Goal: Task Accomplishment & Management: Manage account settings

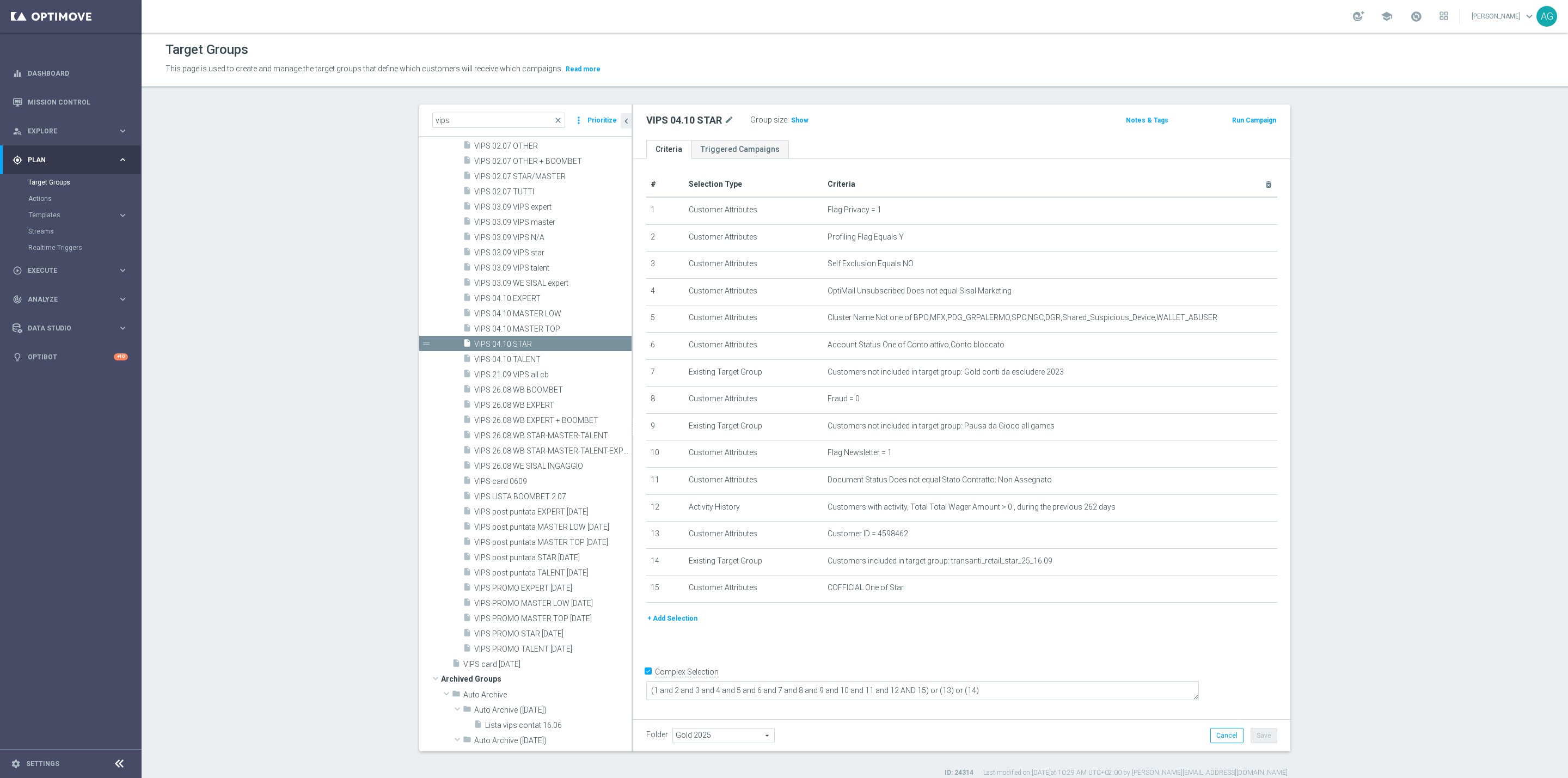
scroll to position [1383, 0]
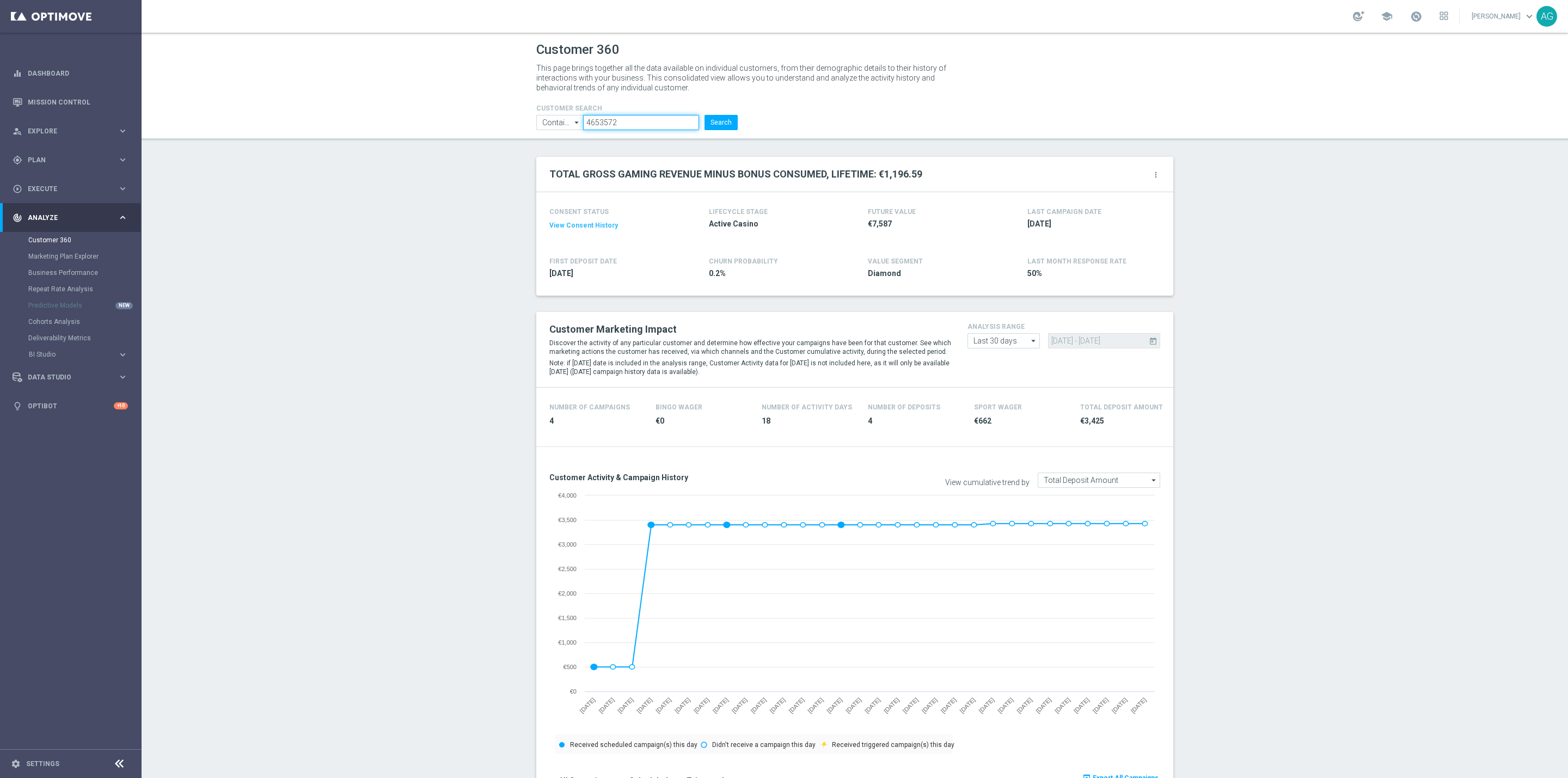
drag, startPoint x: 620, startPoint y: 121, endPoint x: 500, endPoint y: 113, distance: 120.3
click at [500, 113] on header "Customer 360 This page brings together all the data available on individual cus…" at bounding box center [855, 86] width 1426 height 108
paste input "3782264"
click at [704, 124] on button "Search" at bounding box center [721, 122] width 33 height 15
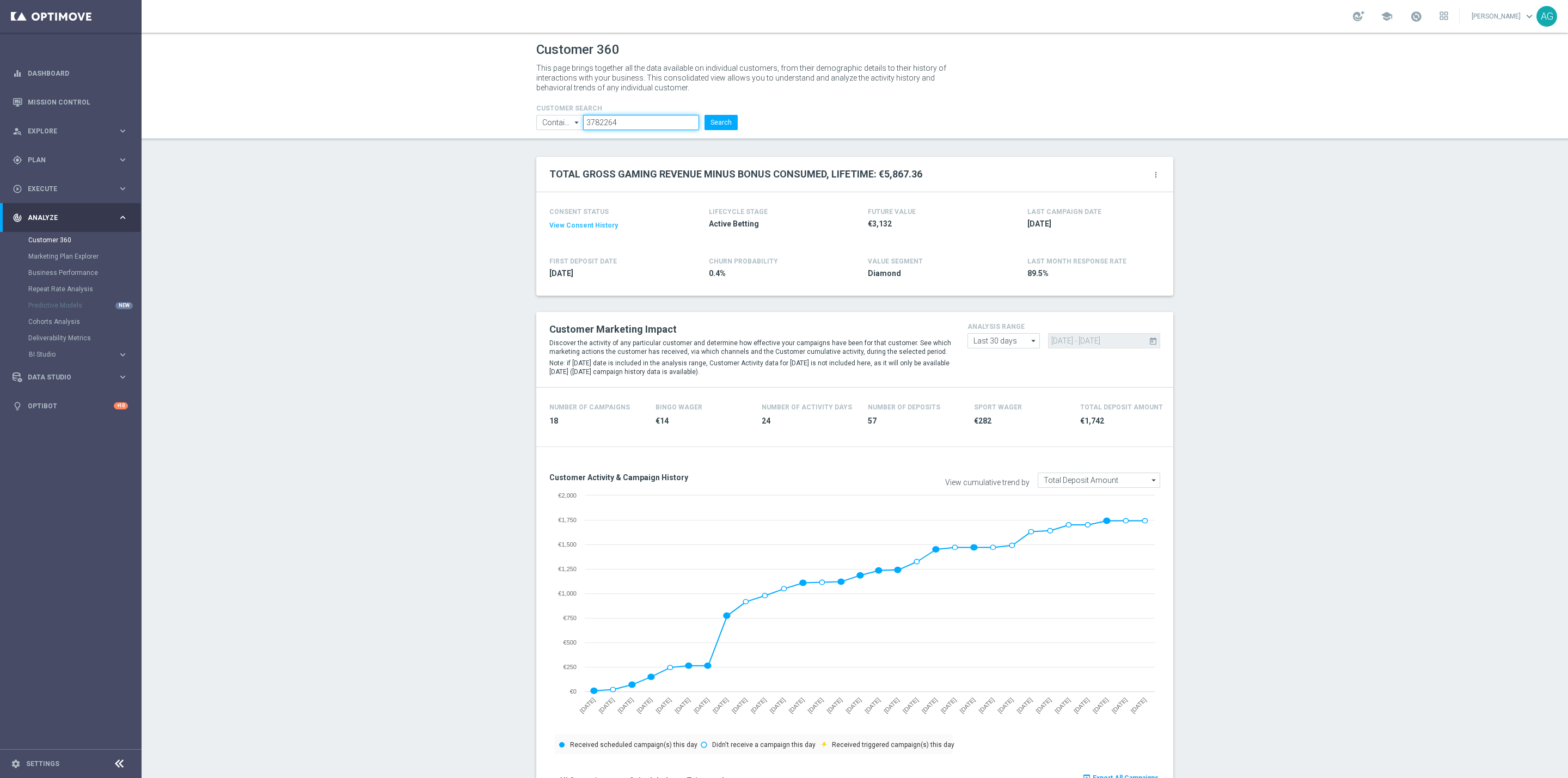
drag, startPoint x: 639, startPoint y: 126, endPoint x: 405, endPoint y: 122, distance: 234.0
click at [405, 122] on header "Customer 360 This page brings together all the data available on individual cus…" at bounding box center [855, 86] width 1426 height 108
paste input "6417266"
click at [727, 121] on button "Search" at bounding box center [721, 122] width 33 height 15
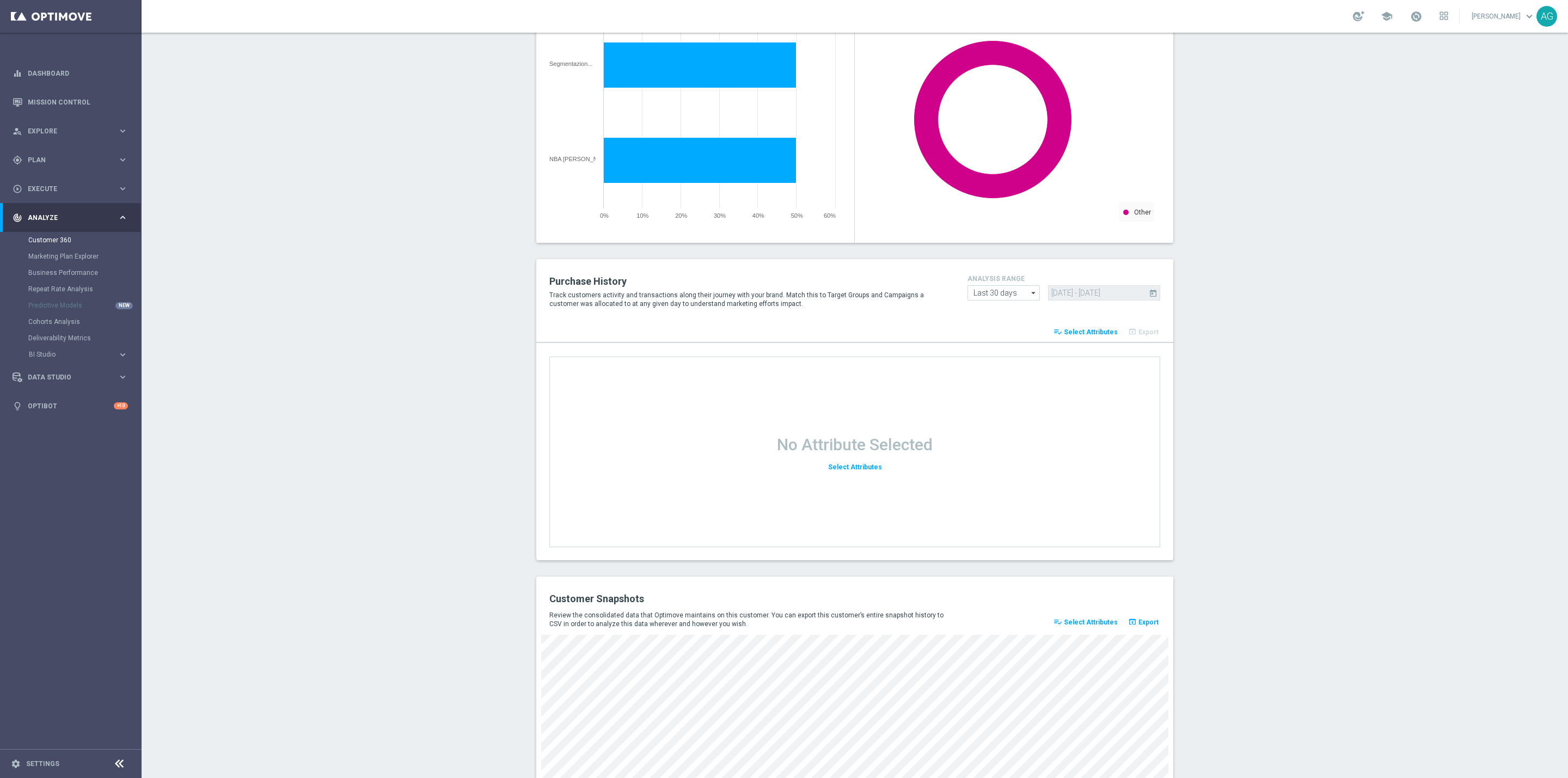
scroll to position [1112, 0]
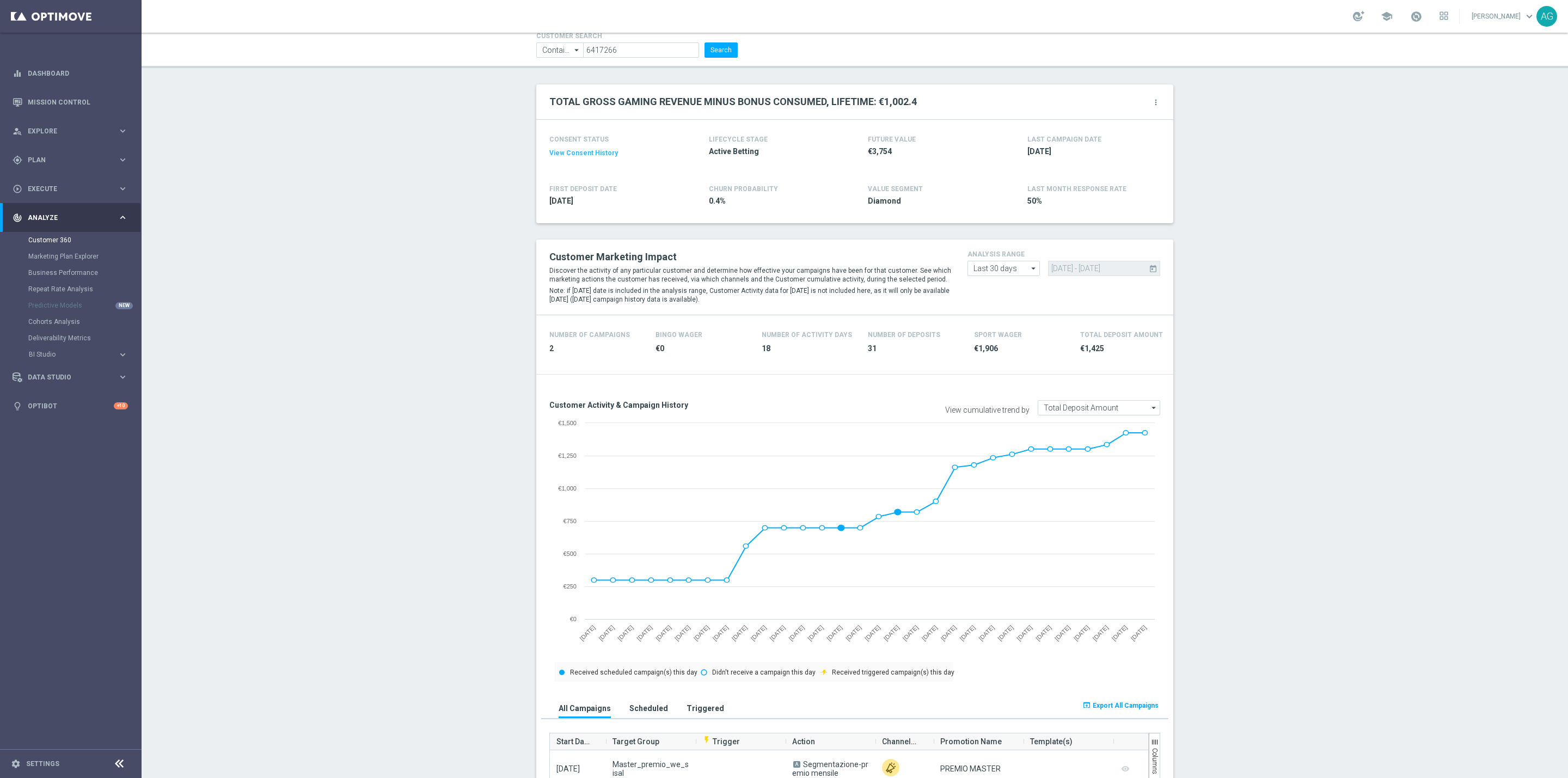
scroll to position [0, 0]
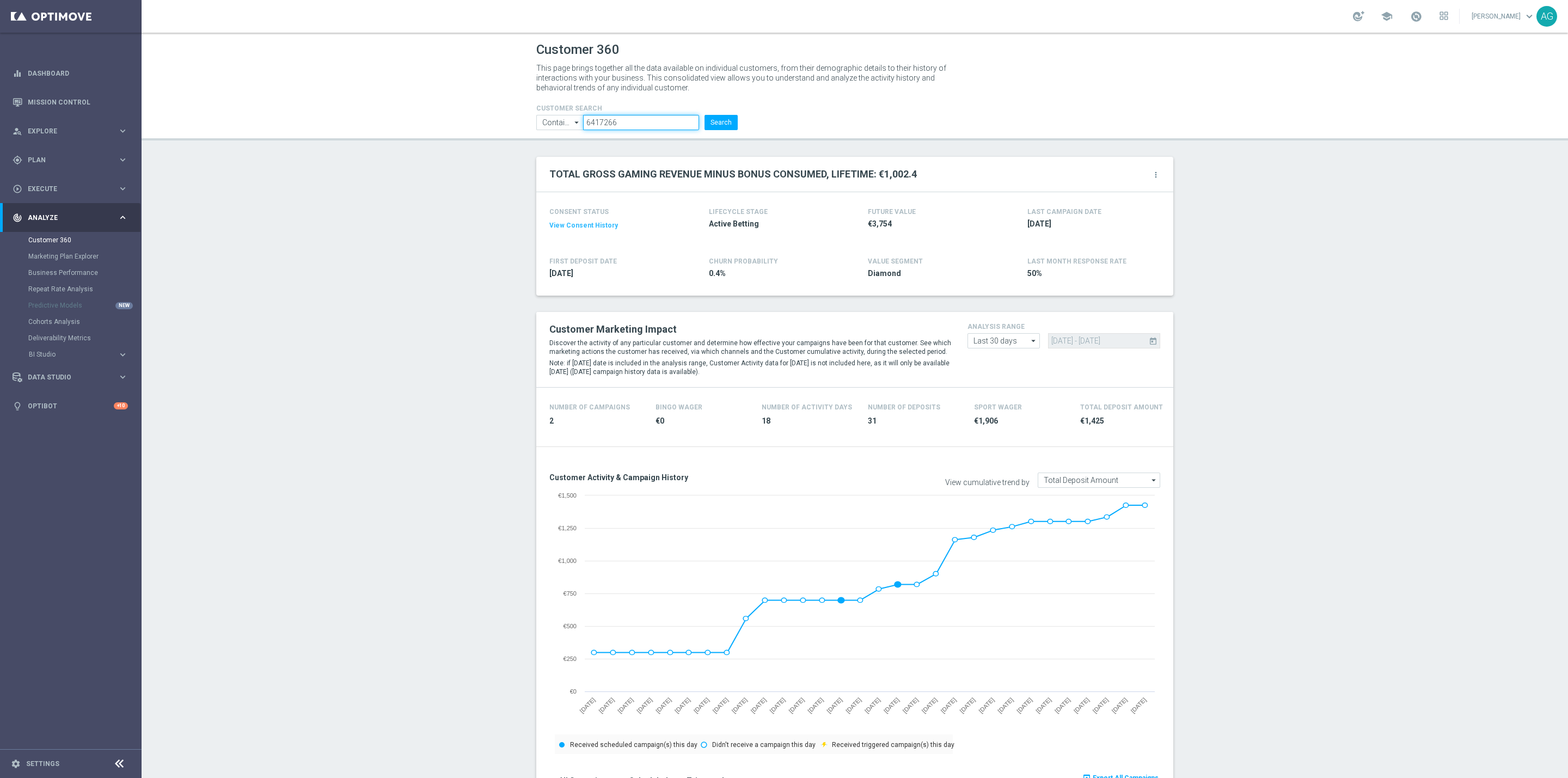
drag, startPoint x: 639, startPoint y: 118, endPoint x: 517, endPoint y: 111, distance: 122.2
click at [518, 111] on header "Customer 360 This page brings together all the data available on individual cus…" at bounding box center [855, 86] width 1426 height 108
paste input "3061878"
type input "3061878"
click at [719, 127] on button "Search" at bounding box center [721, 122] width 33 height 15
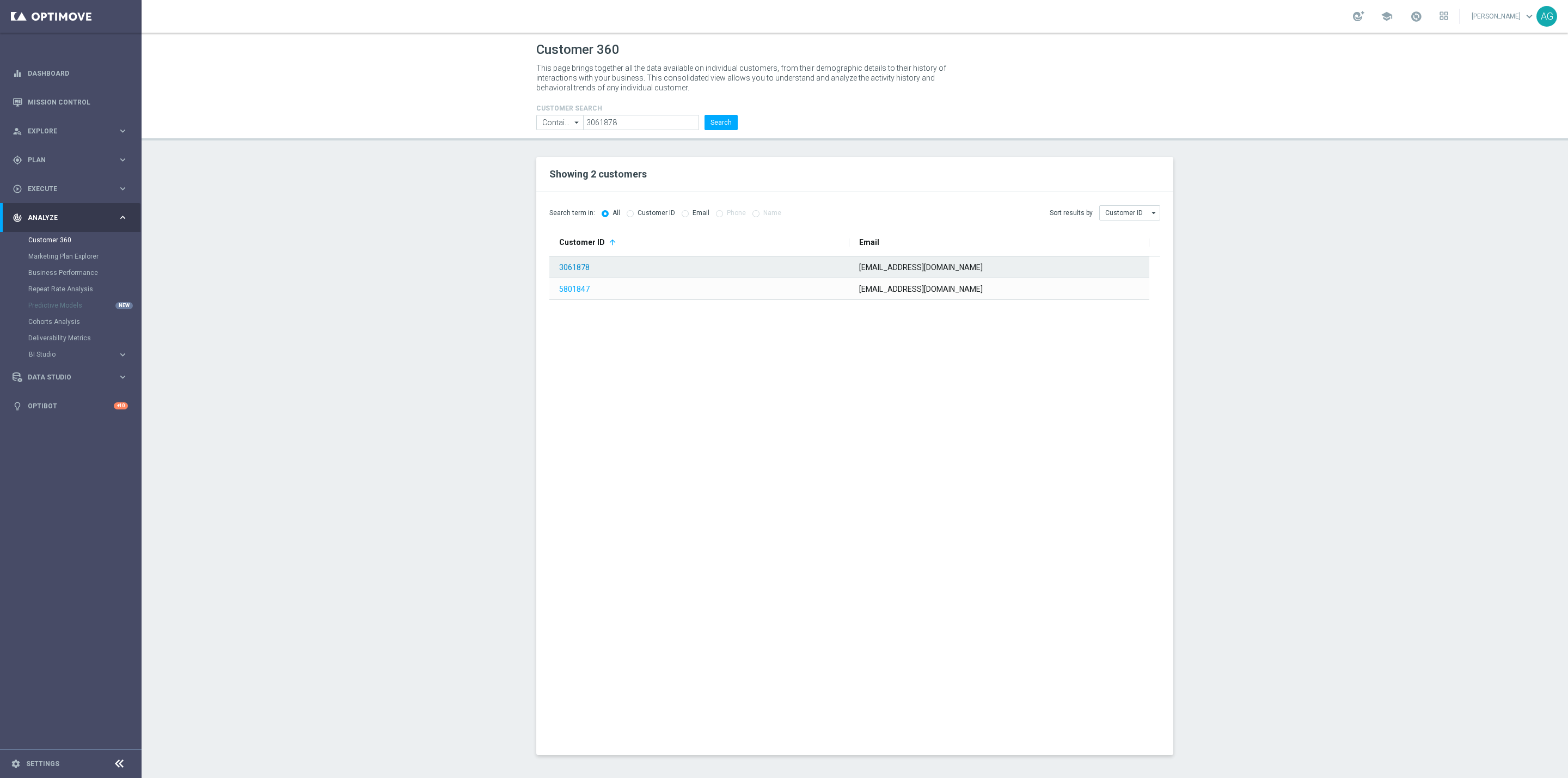
click at [572, 268] on link "3061878" at bounding box center [575, 267] width 30 height 9
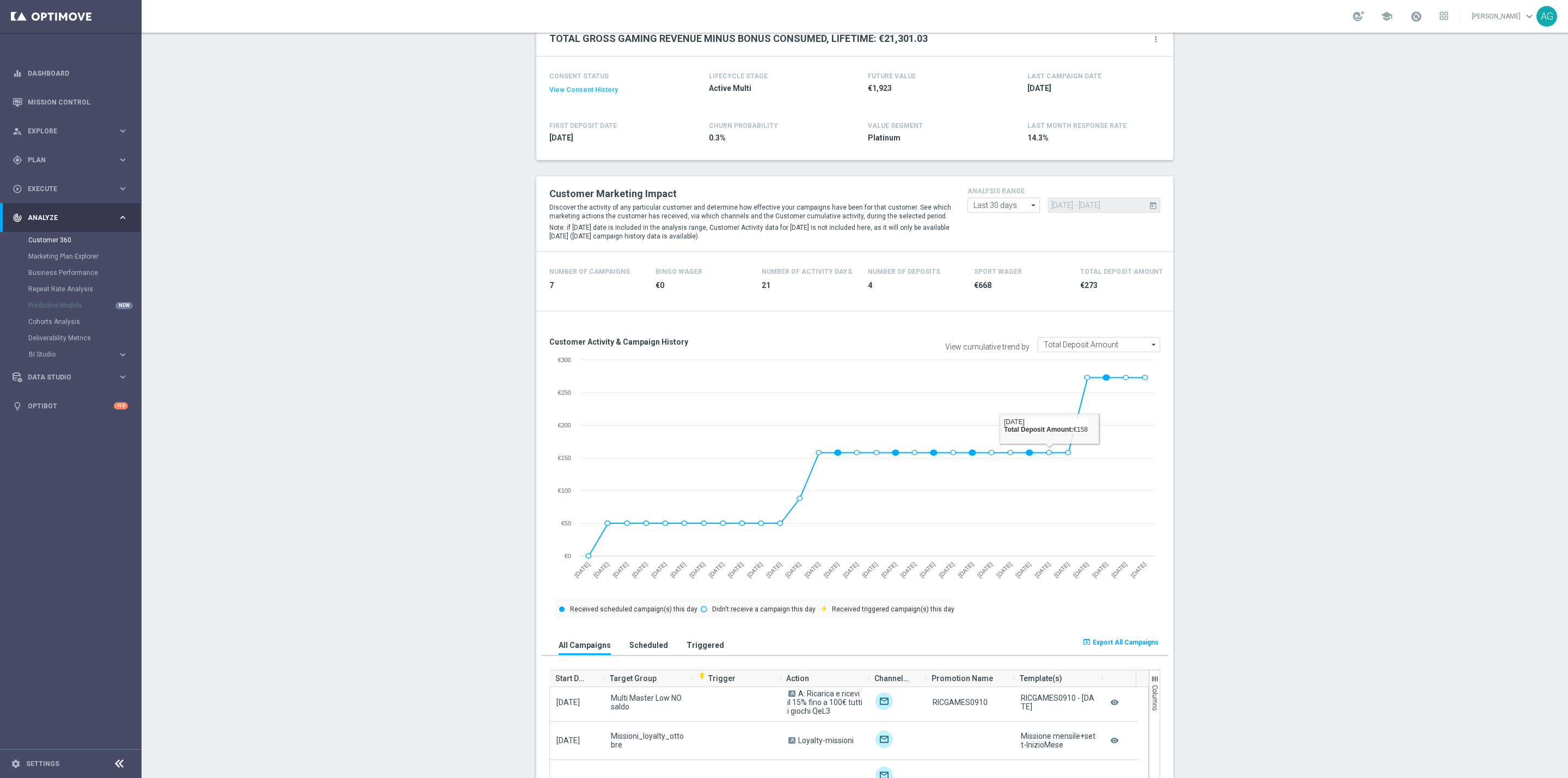
scroll to position [82, 0]
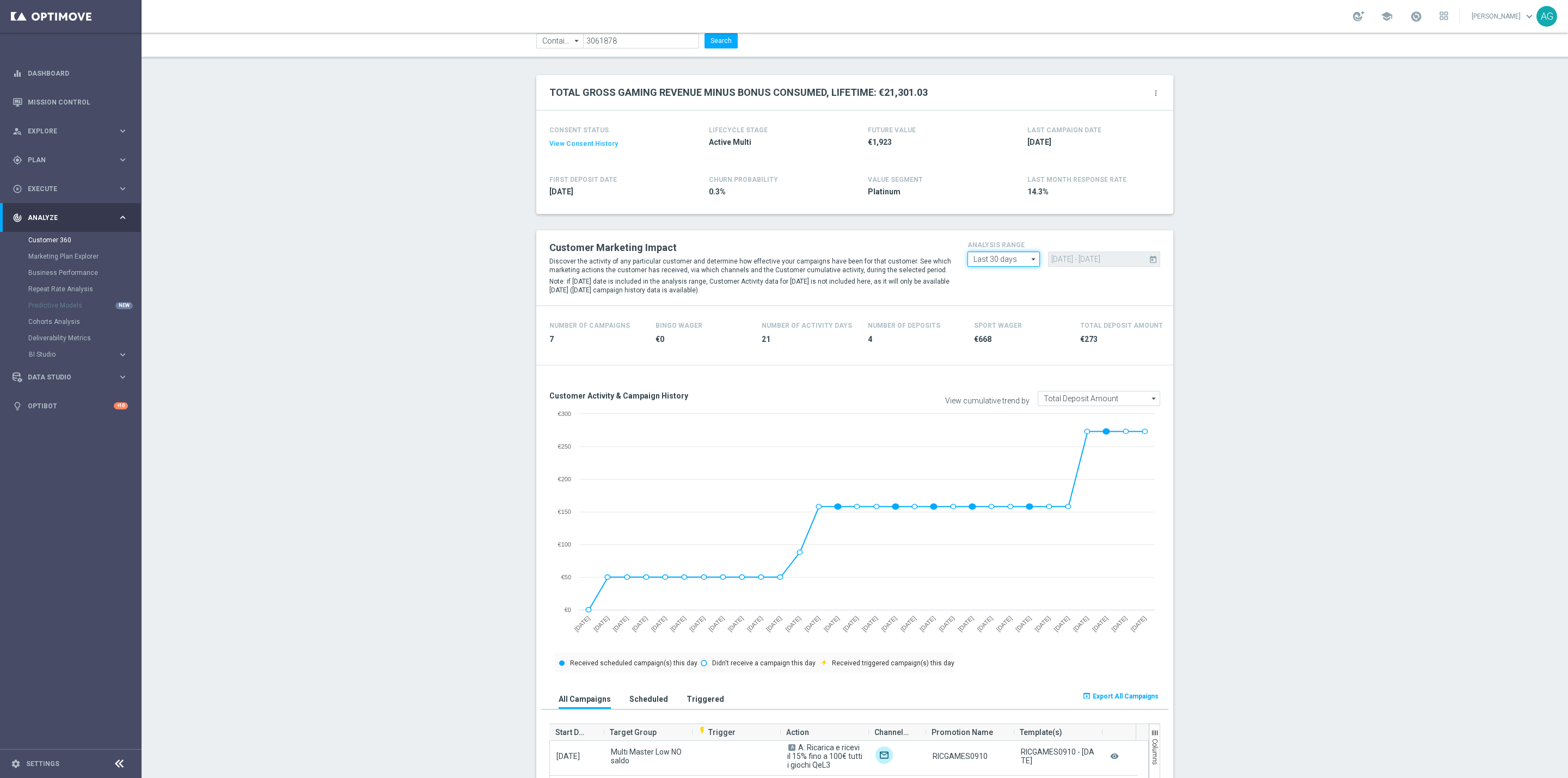
click at [1009, 259] on input "Last 30 days" at bounding box center [1003, 259] width 72 height 15
type input "Last 30 days"
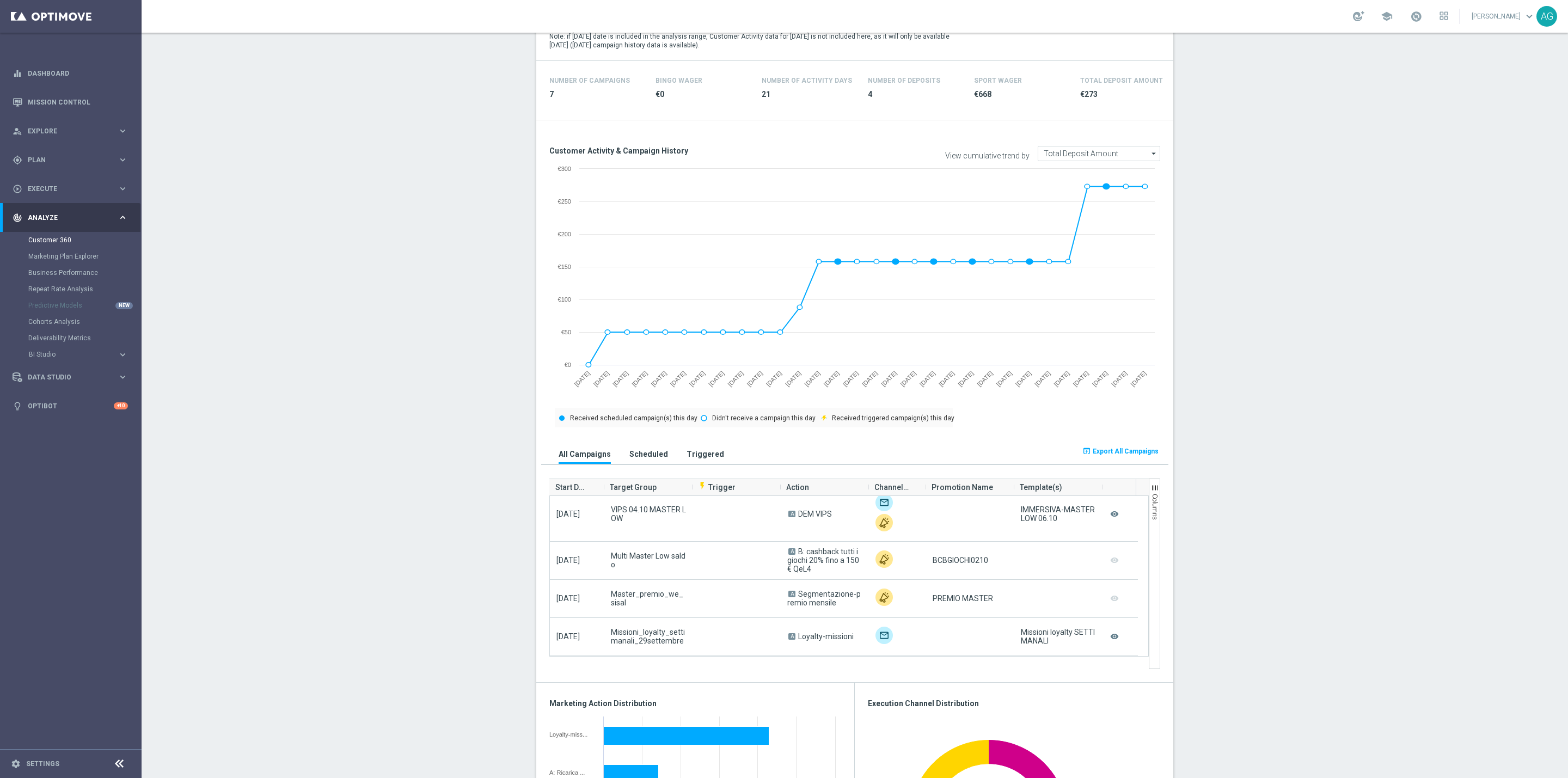
scroll to position [0, 0]
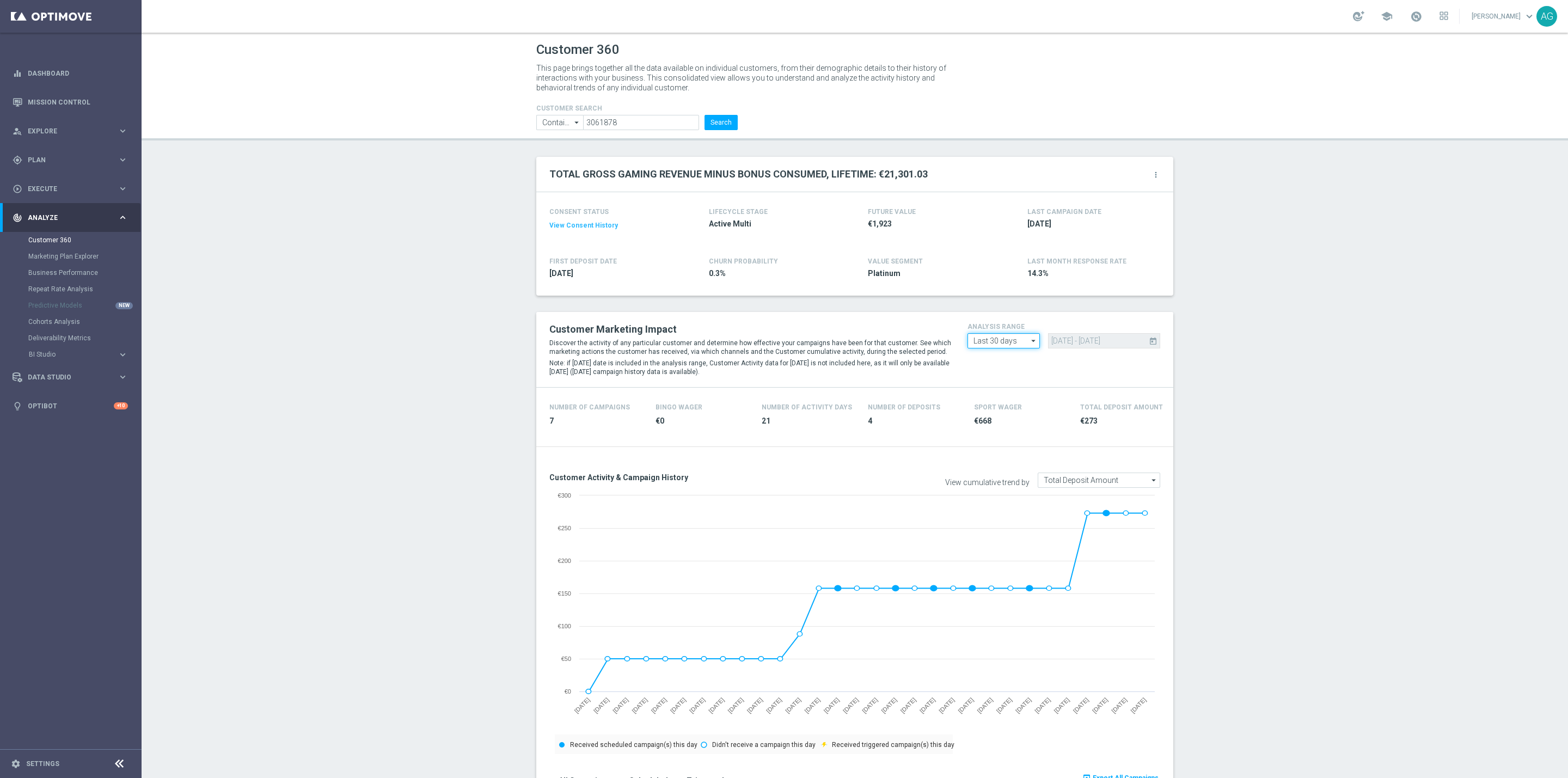
click at [998, 343] on input "Last 30 days" at bounding box center [1003, 340] width 72 height 15
click at [998, 389] on div "Last 90 days" at bounding box center [992, 389] width 39 height 10
type input "Last 90 days"
type input "18 Jul 2025 - 15 Oct 2025"
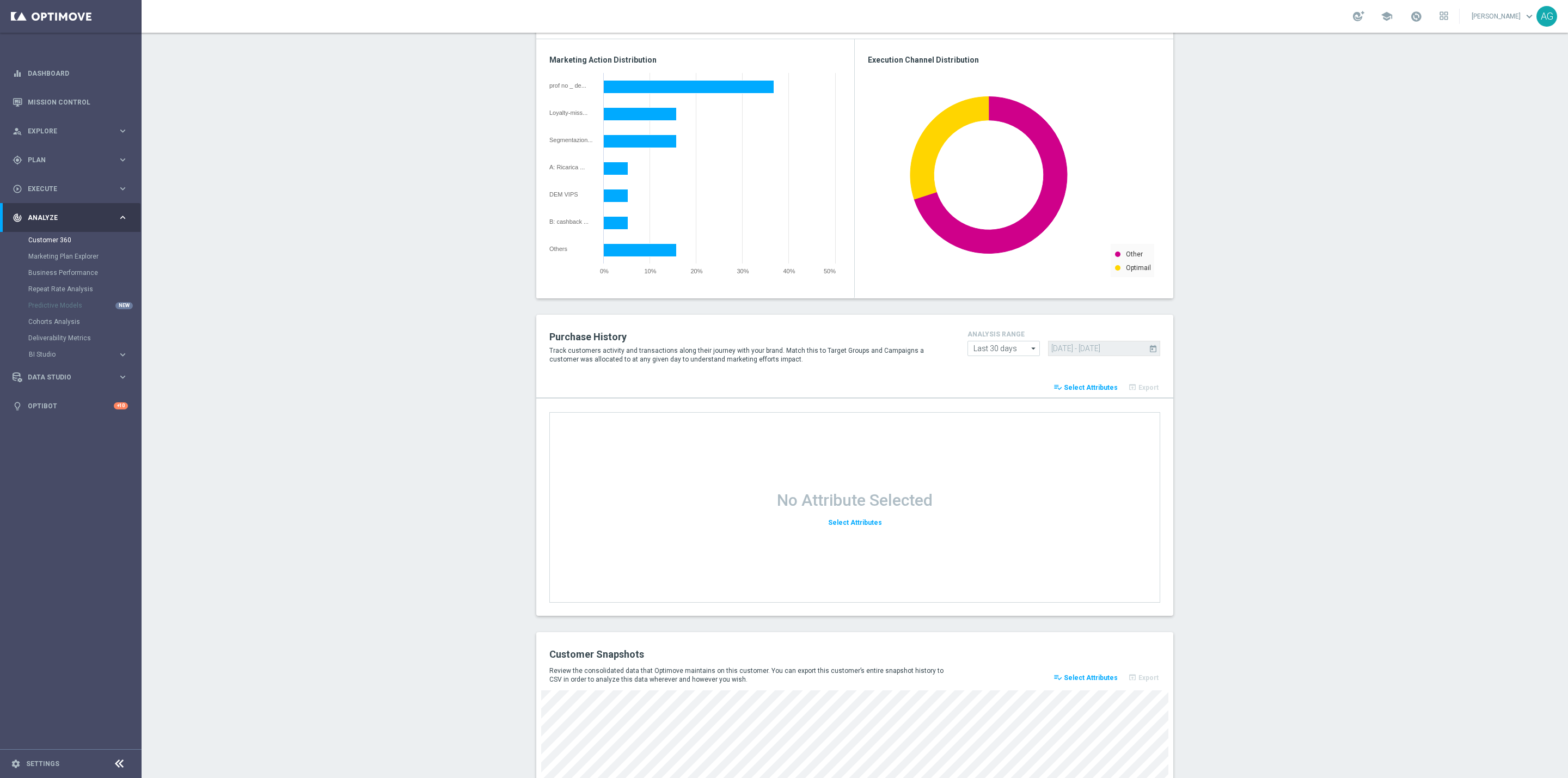
scroll to position [1112, 0]
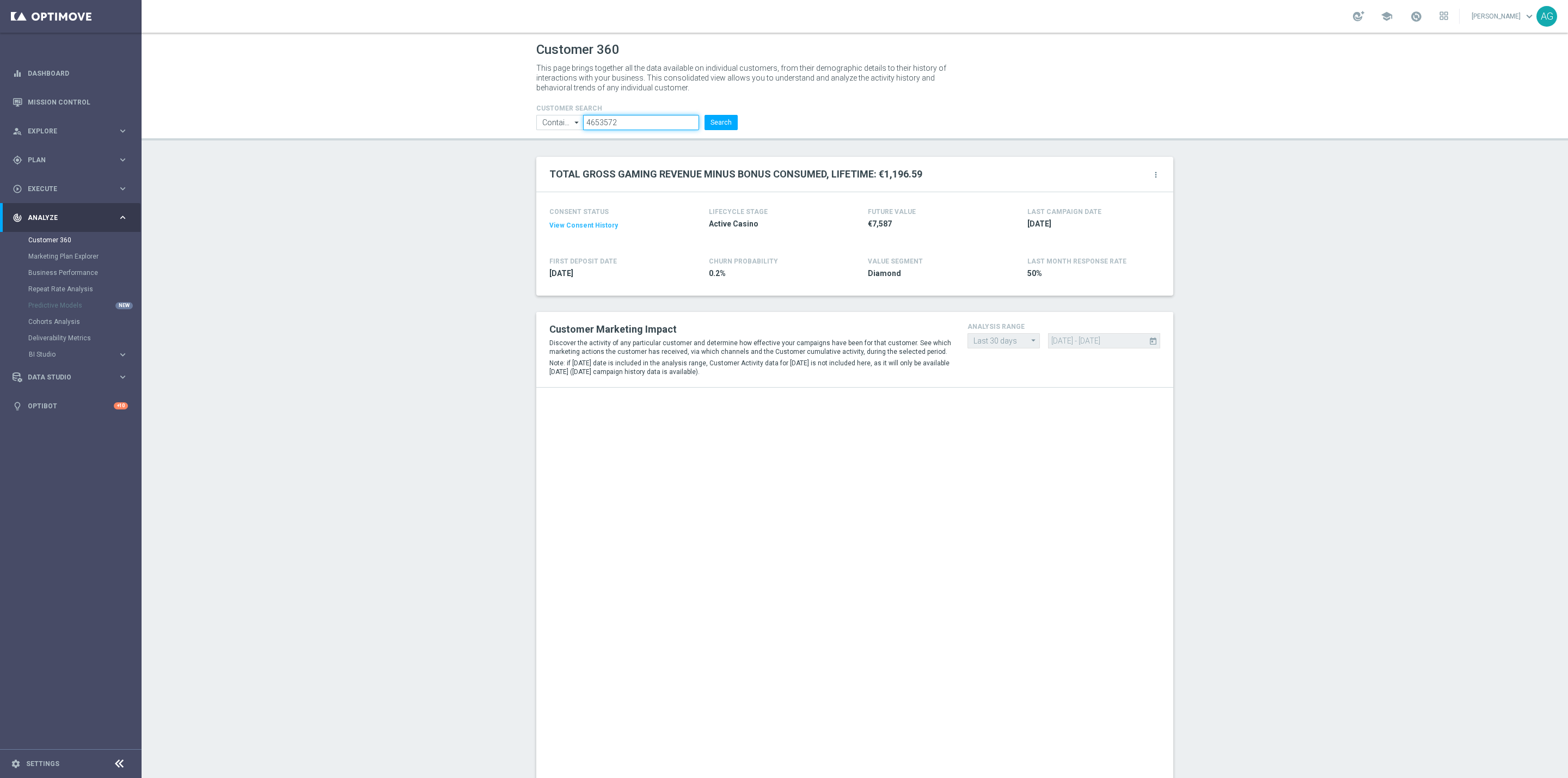
drag, startPoint x: 621, startPoint y: 121, endPoint x: 541, endPoint y: 113, distance: 80.4
click at [541, 113] on form "CUSTOMER SEARCH Contains Contains arrow_drop_down Show Selected 0 of NaN Contai…" at bounding box center [637, 117] width 201 height 26
paste input "3782264"
type input "3782264"
click at [709, 113] on form "CUSTOMER SEARCH Contains Contains arrow_drop_down Show Selected 0 of NaN Contai…" at bounding box center [637, 117] width 201 height 26
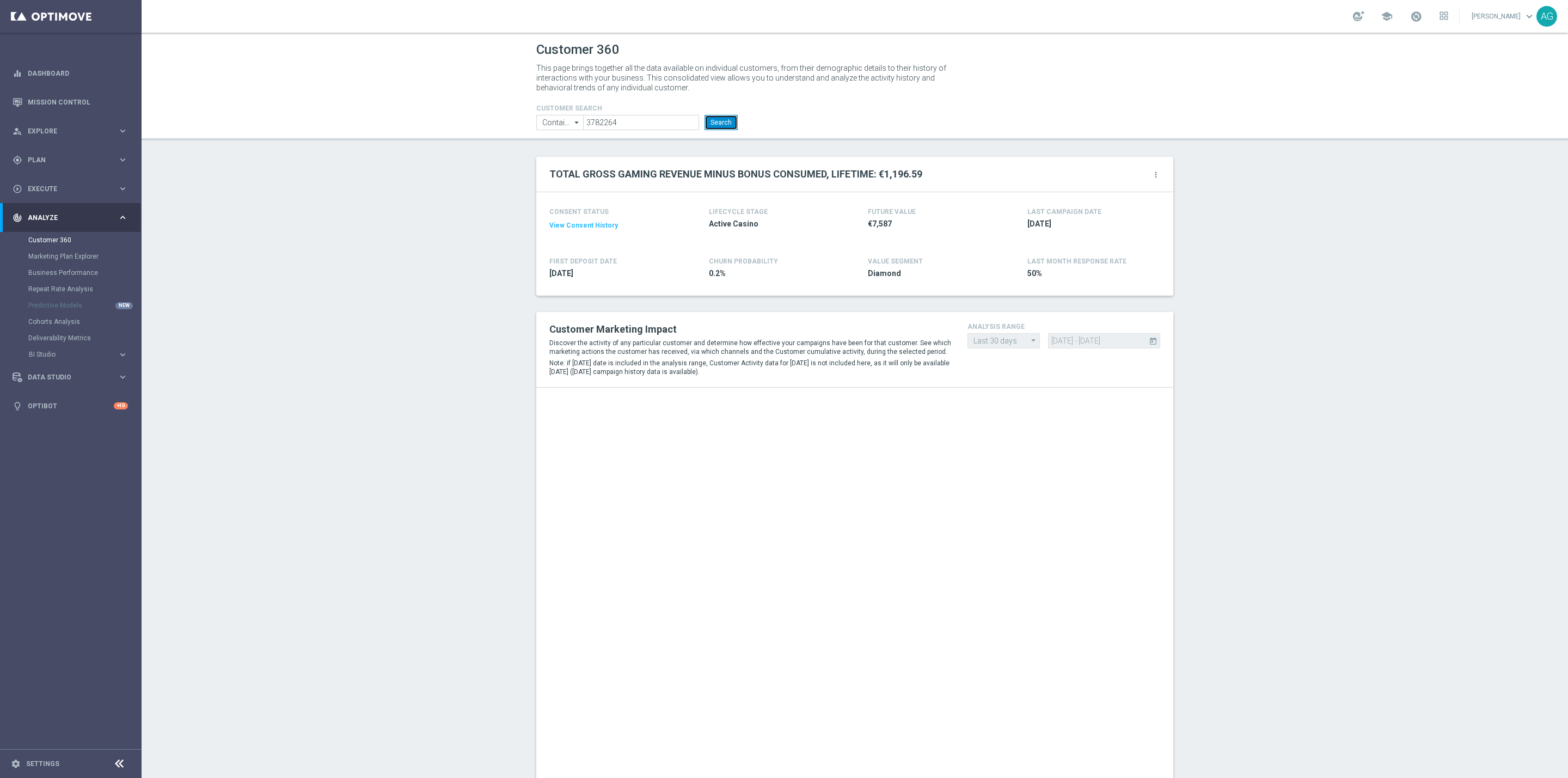
click at [709, 119] on button "Search" at bounding box center [721, 122] width 33 height 15
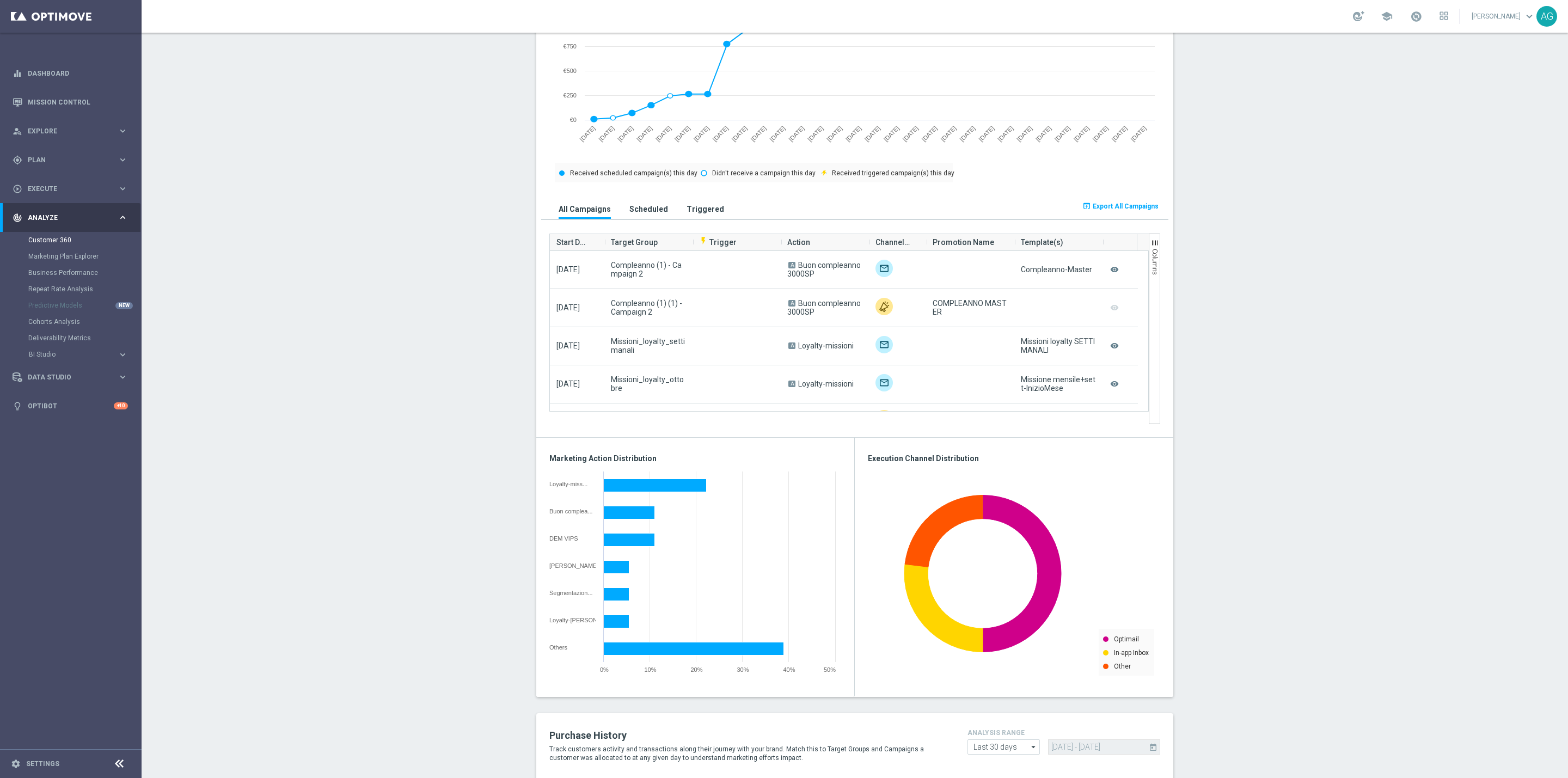
click at [417, 338] on section "TOTAL GROSS GAMING REVENUE MINUS BONUS CONSUMED, LIFETIME: €5,867.36 more_vert …" at bounding box center [855, 447] width 1426 height 1724
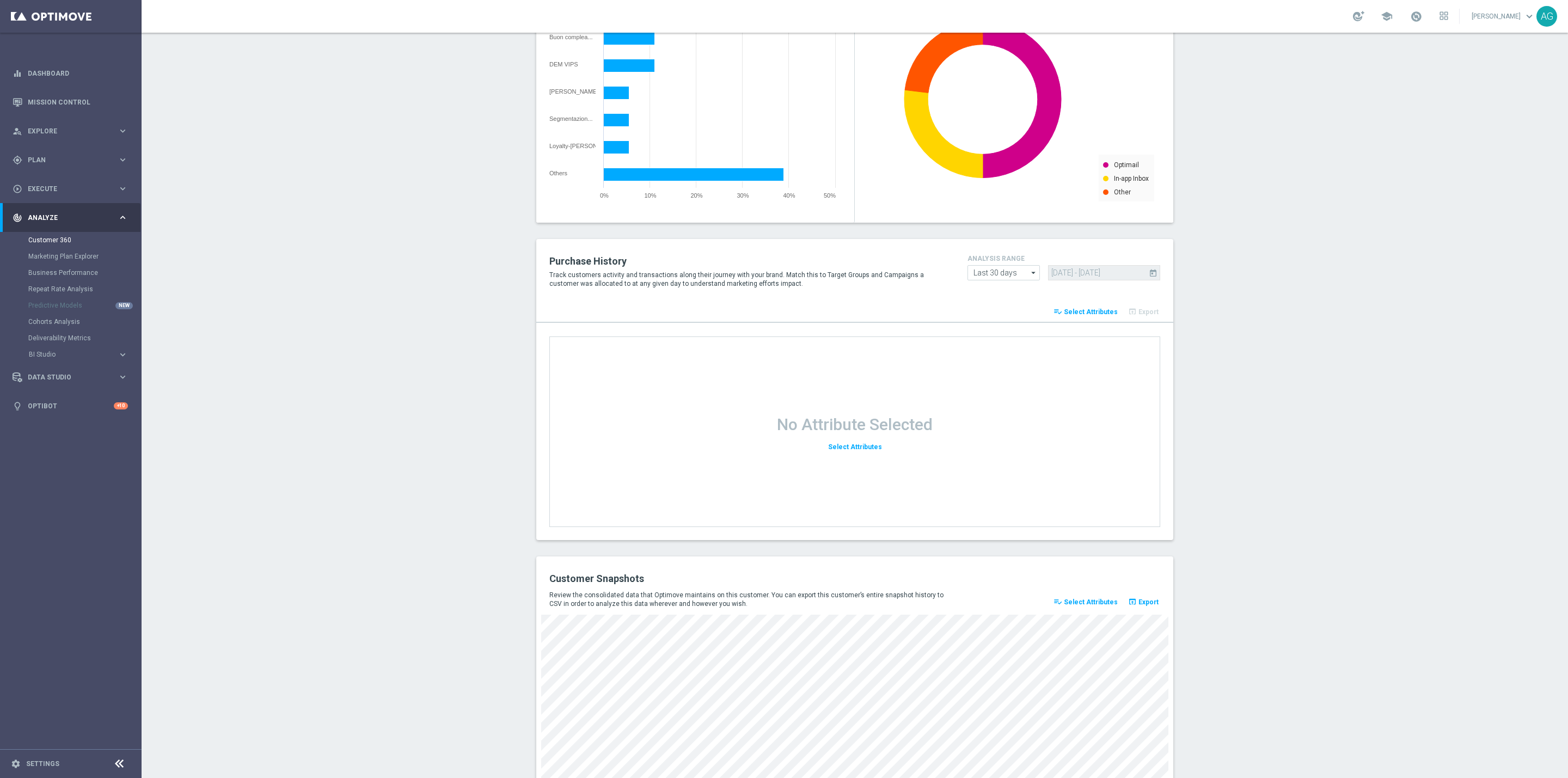
scroll to position [1112, 0]
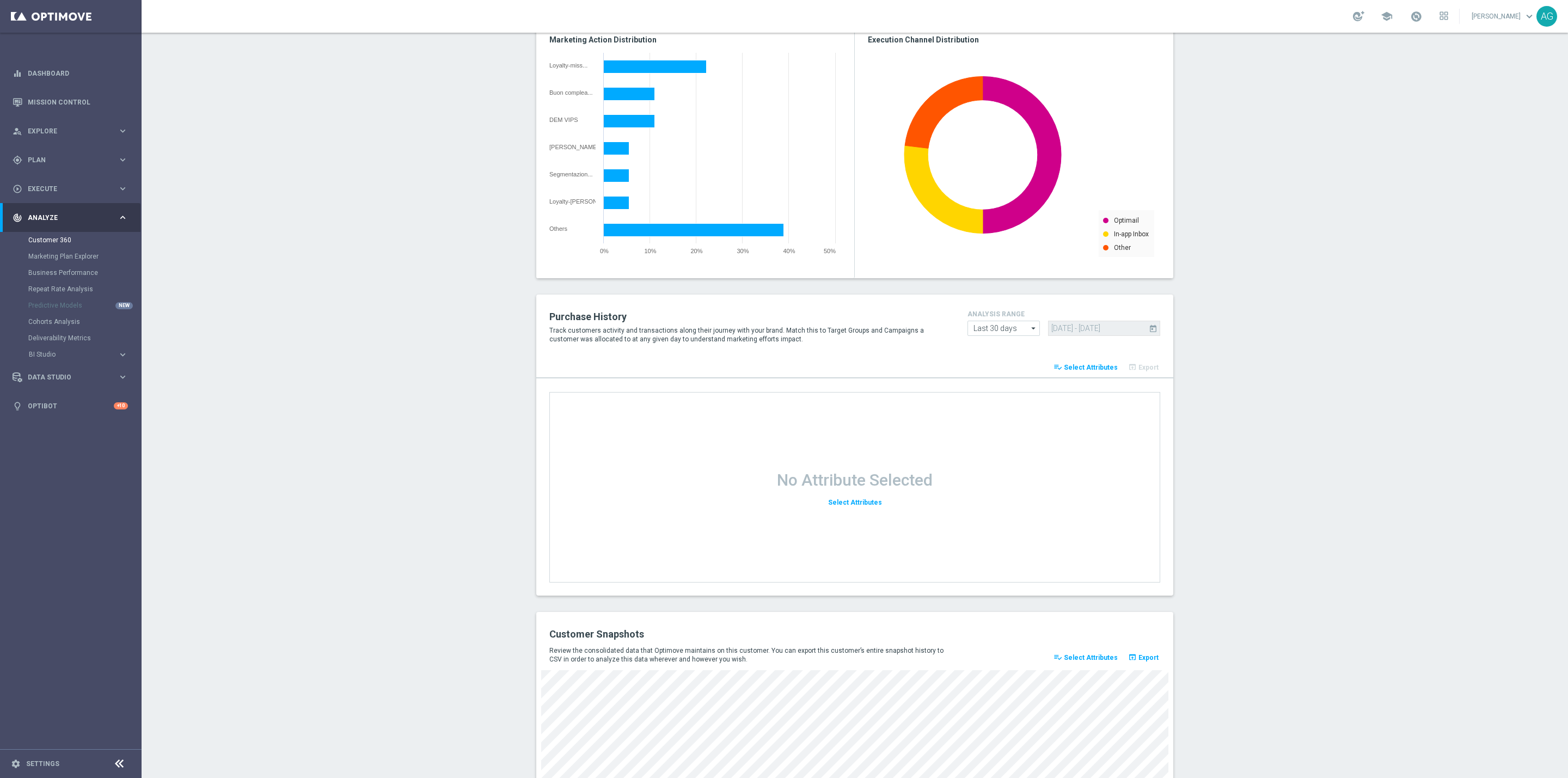
scroll to position [867, 0]
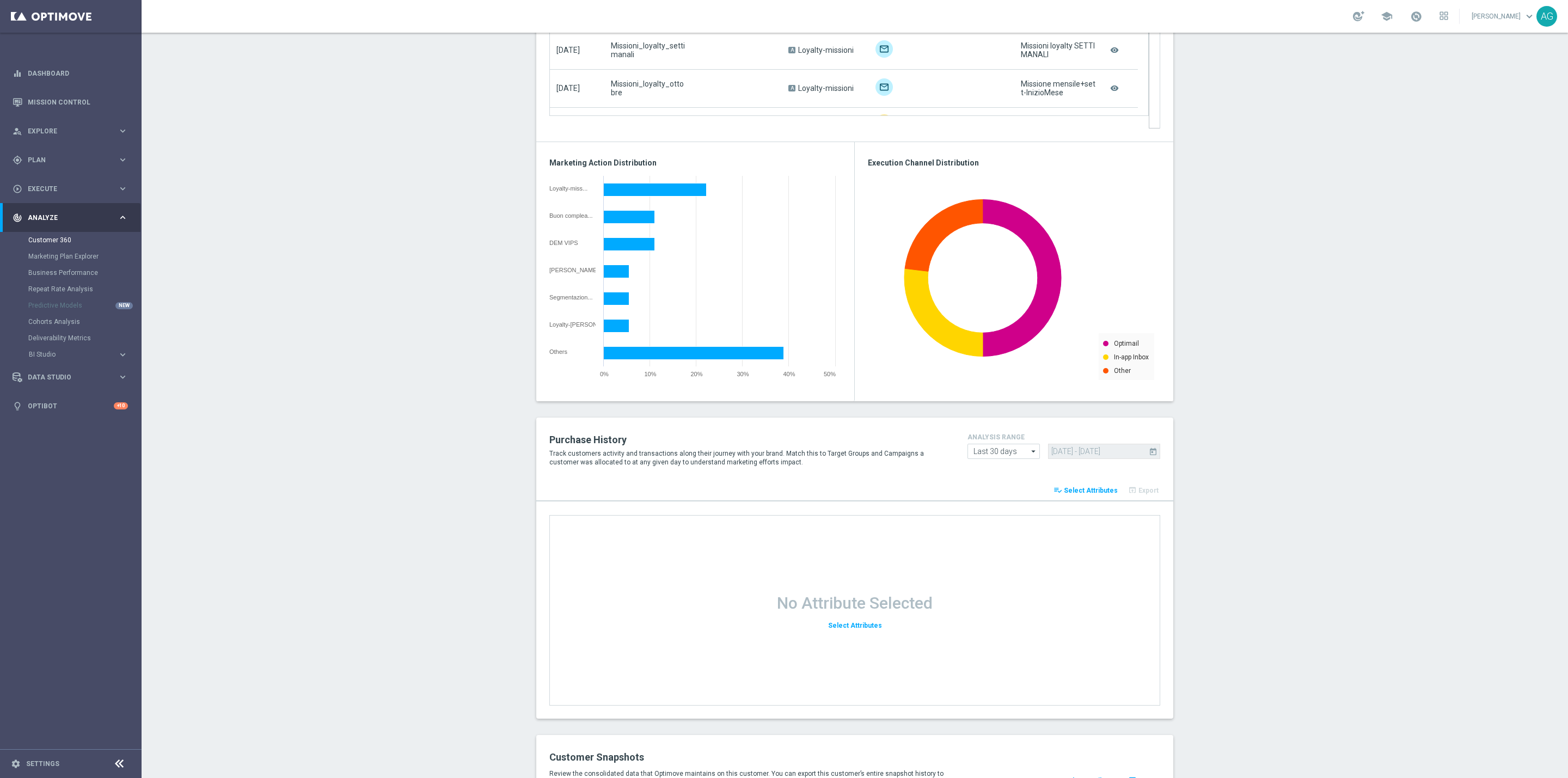
click at [1239, 462] on section "TOTAL GROSS GAMING REVENUE MINUS BONUS CONSUMED, LIFETIME: €5,867.36 more_vert …" at bounding box center [855, 152] width 1426 height 1724
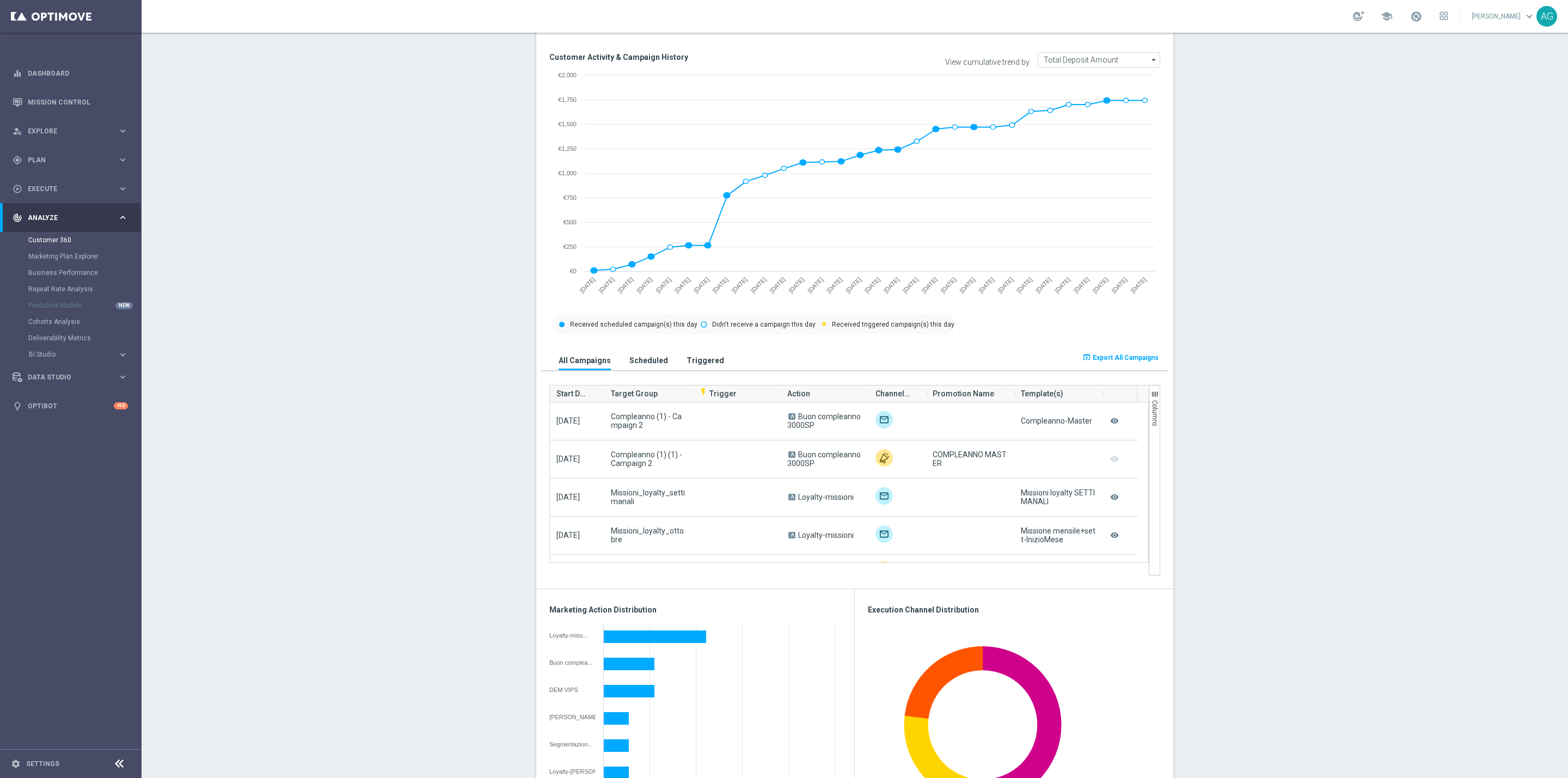
scroll to position [214, 0]
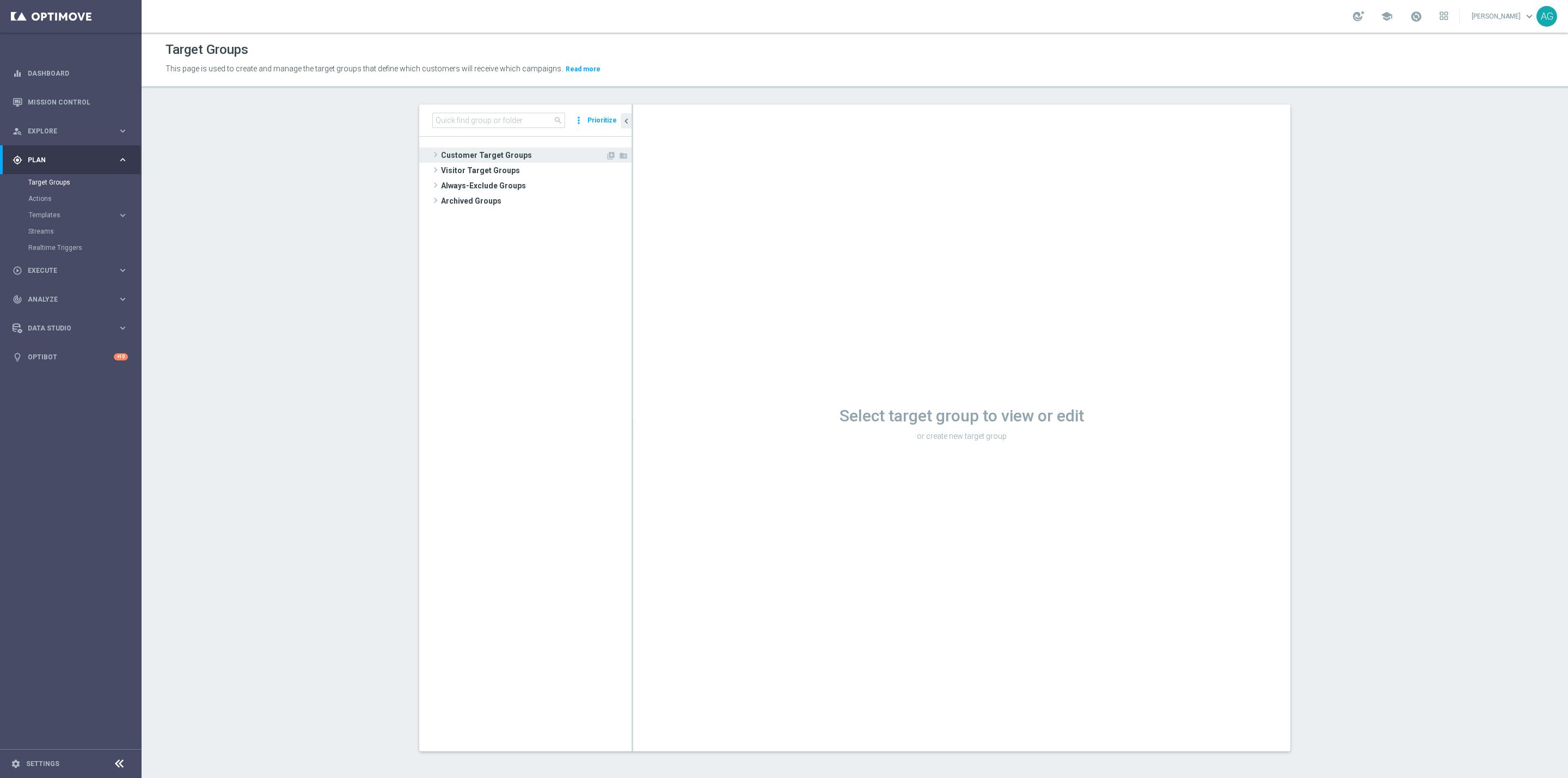
click at [516, 142] on tree-viewport "Customer Target Groups library_add create_new_folder" at bounding box center [525, 444] width 212 height 614
click at [506, 151] on span "Customer Target Groups" at bounding box center [523, 155] width 164 height 15
click at [490, 155] on span "Customer Target Groups" at bounding box center [523, 155] width 164 height 15
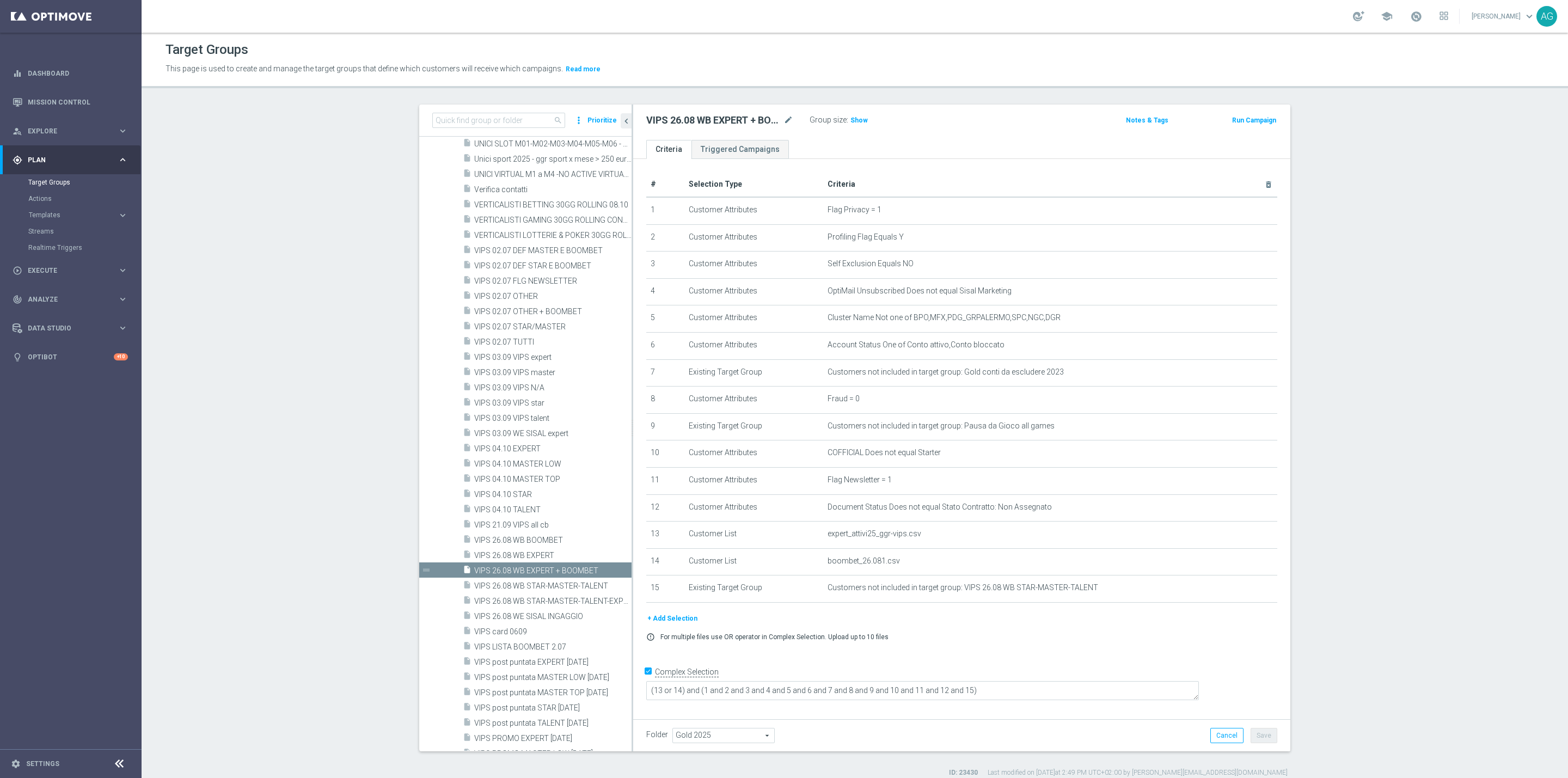
scroll to position [11134, 0]
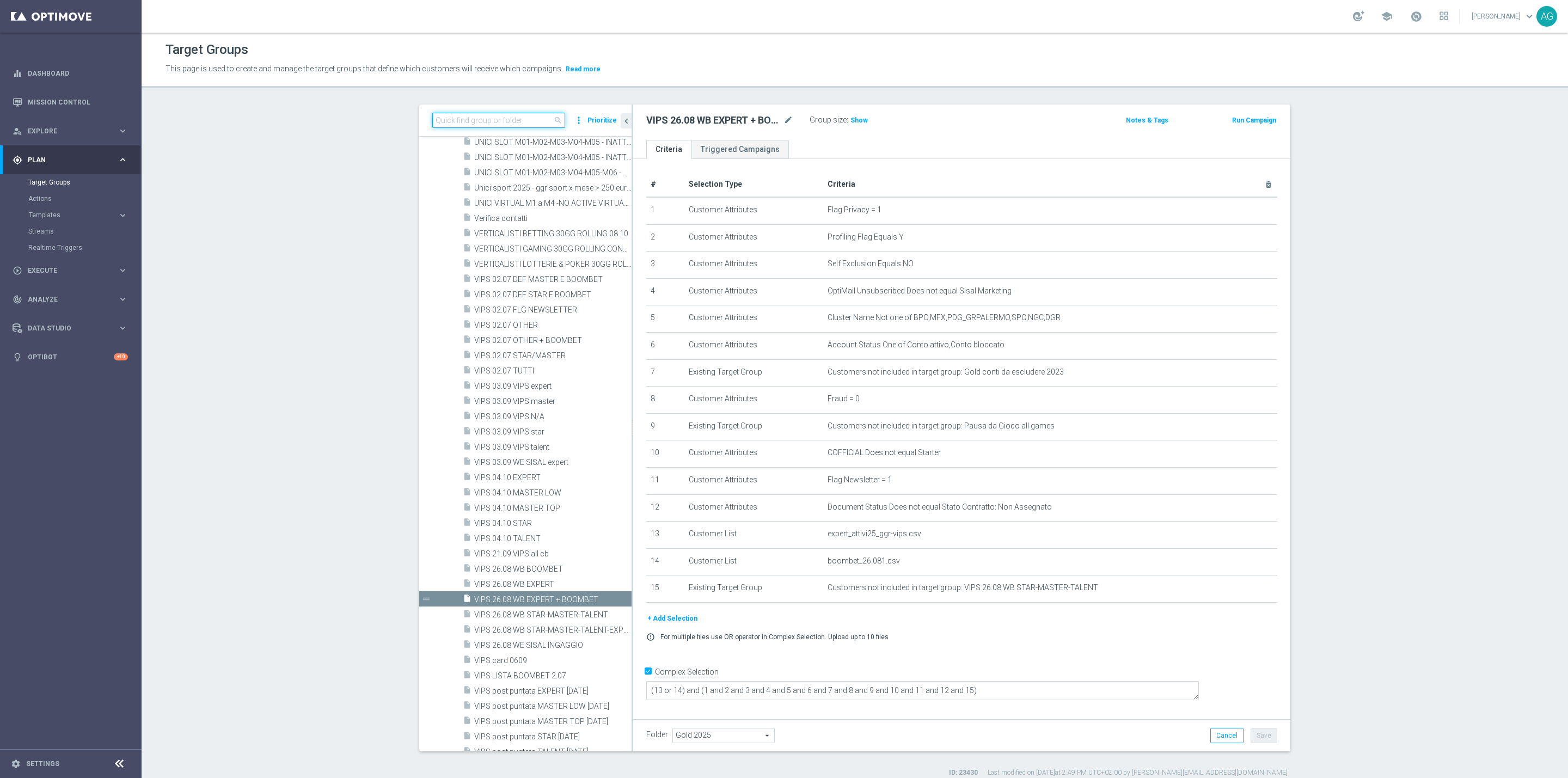
click at [482, 124] on input at bounding box center [499, 120] width 133 height 15
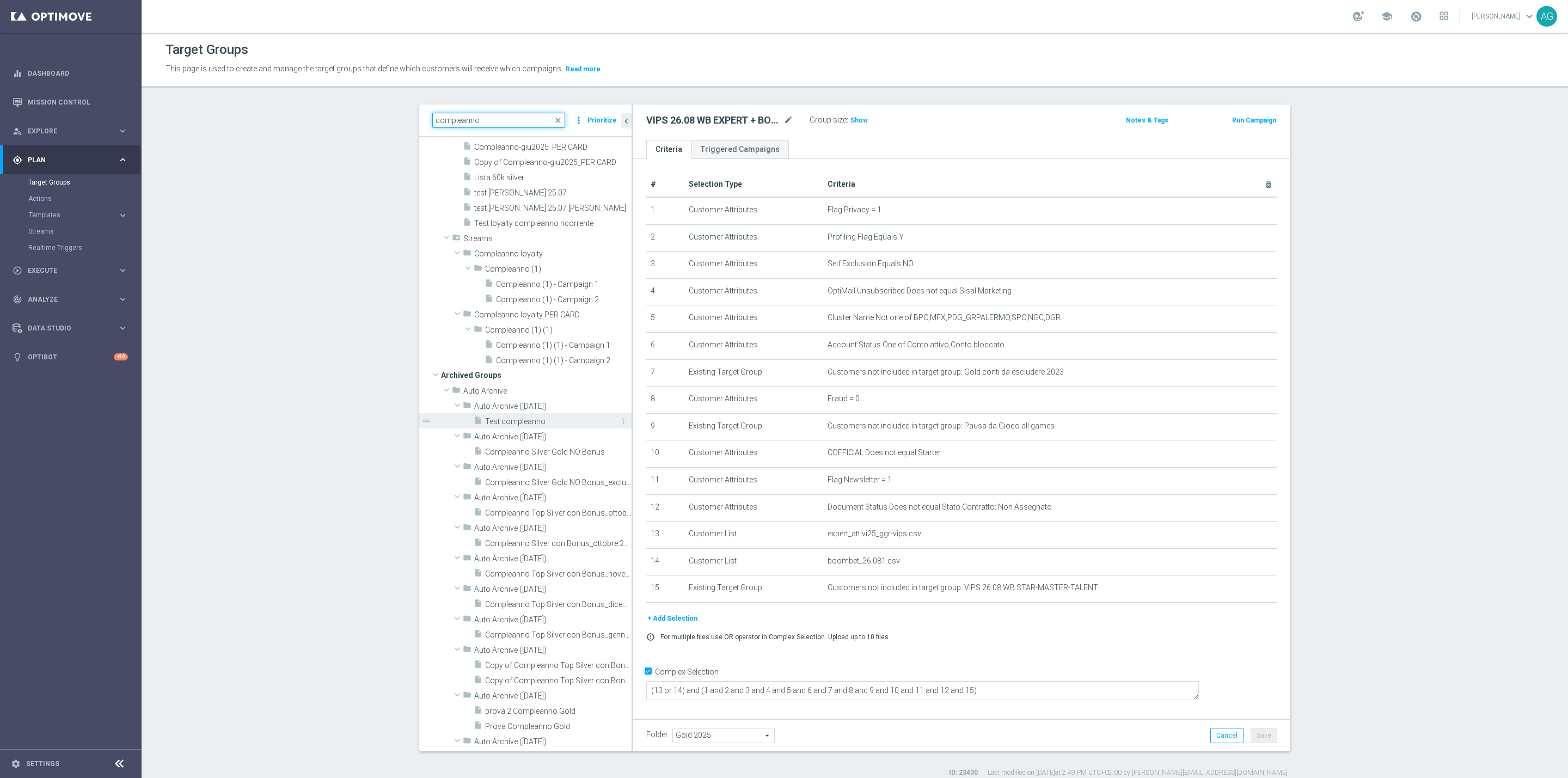
scroll to position [0, 0]
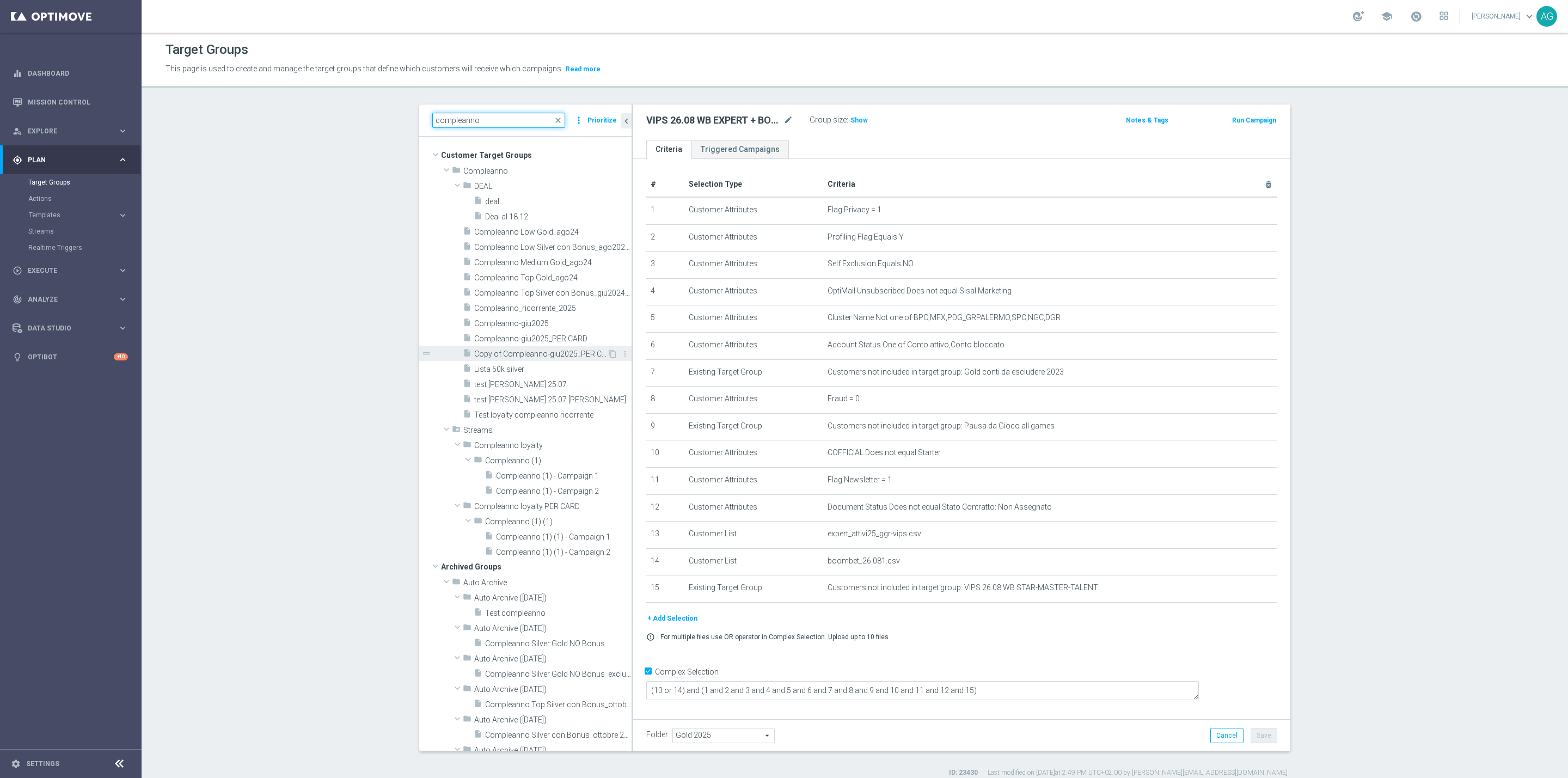
type input "compleanno"
click at [526, 352] on span "Copy of Compleanno-giu2025_PER CARD" at bounding box center [541, 354] width 133 height 9
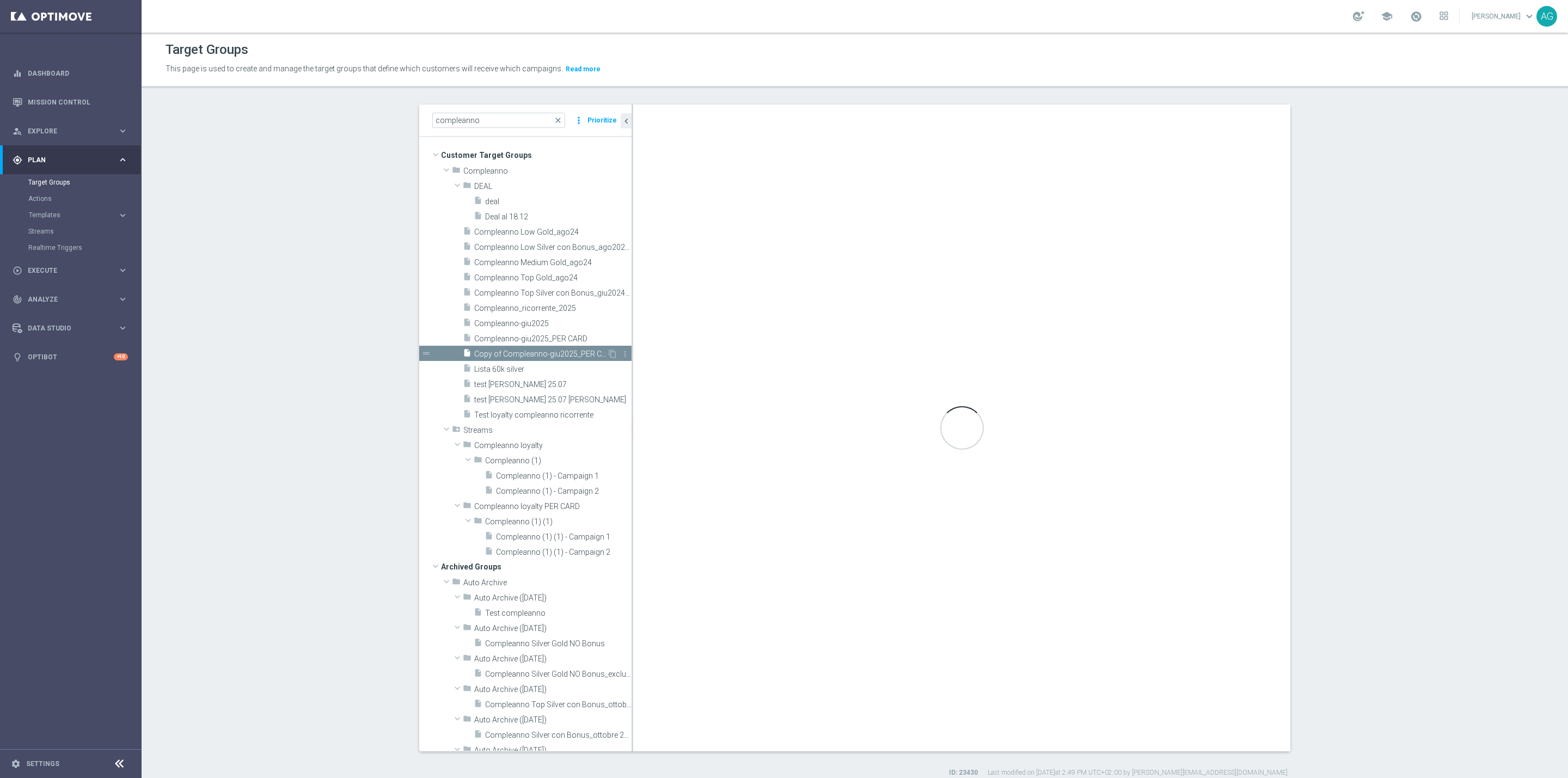
type textarea "(1 AND 2 AND 3 AND 4 AND 5 AND 6 AND 7 AND 8 AND 9 AND 10)"
type input "Compleanno"
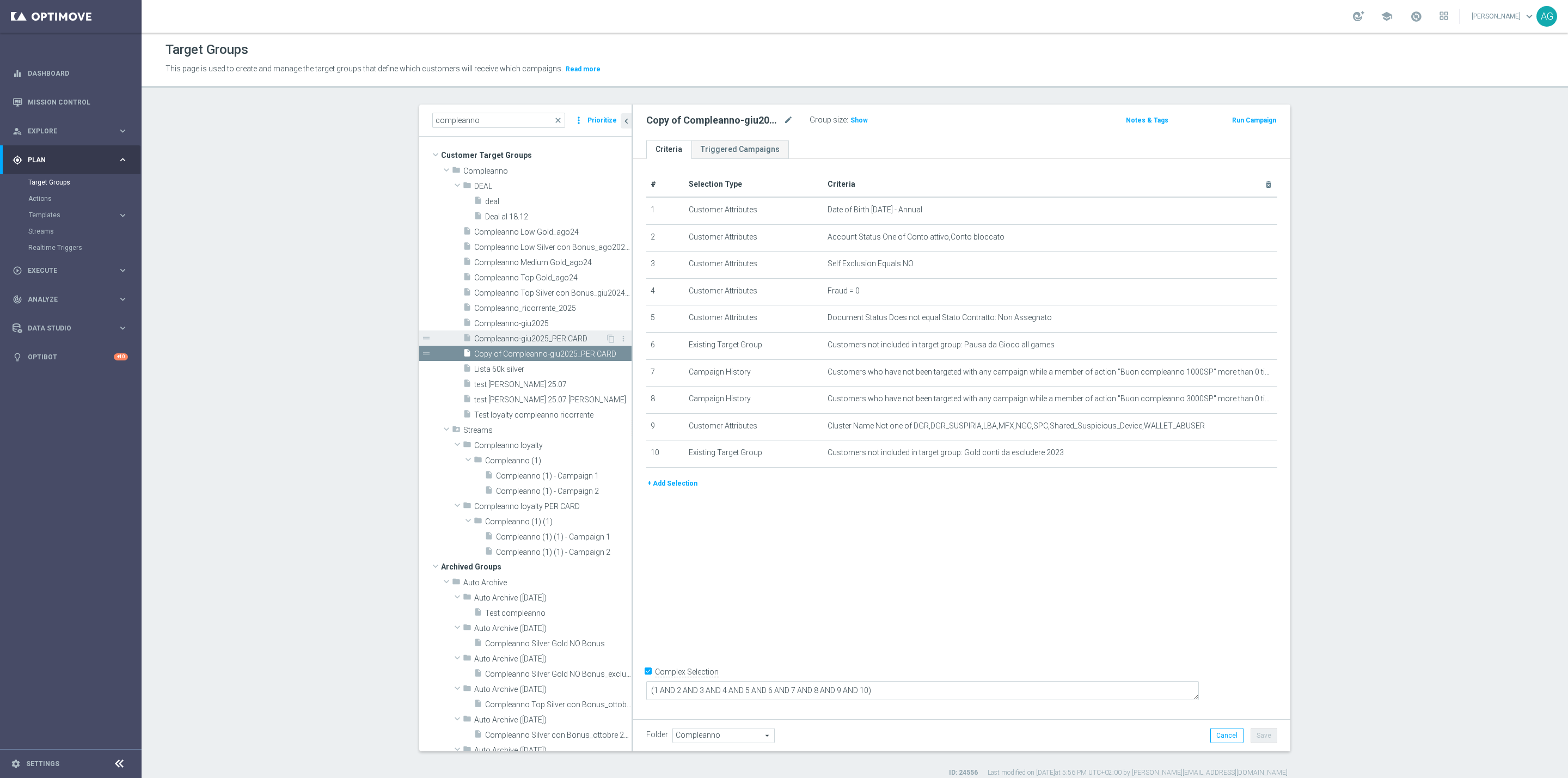
click at [527, 338] on span "Compleanno-giu2025_PER CARD" at bounding box center [540, 338] width 131 height 9
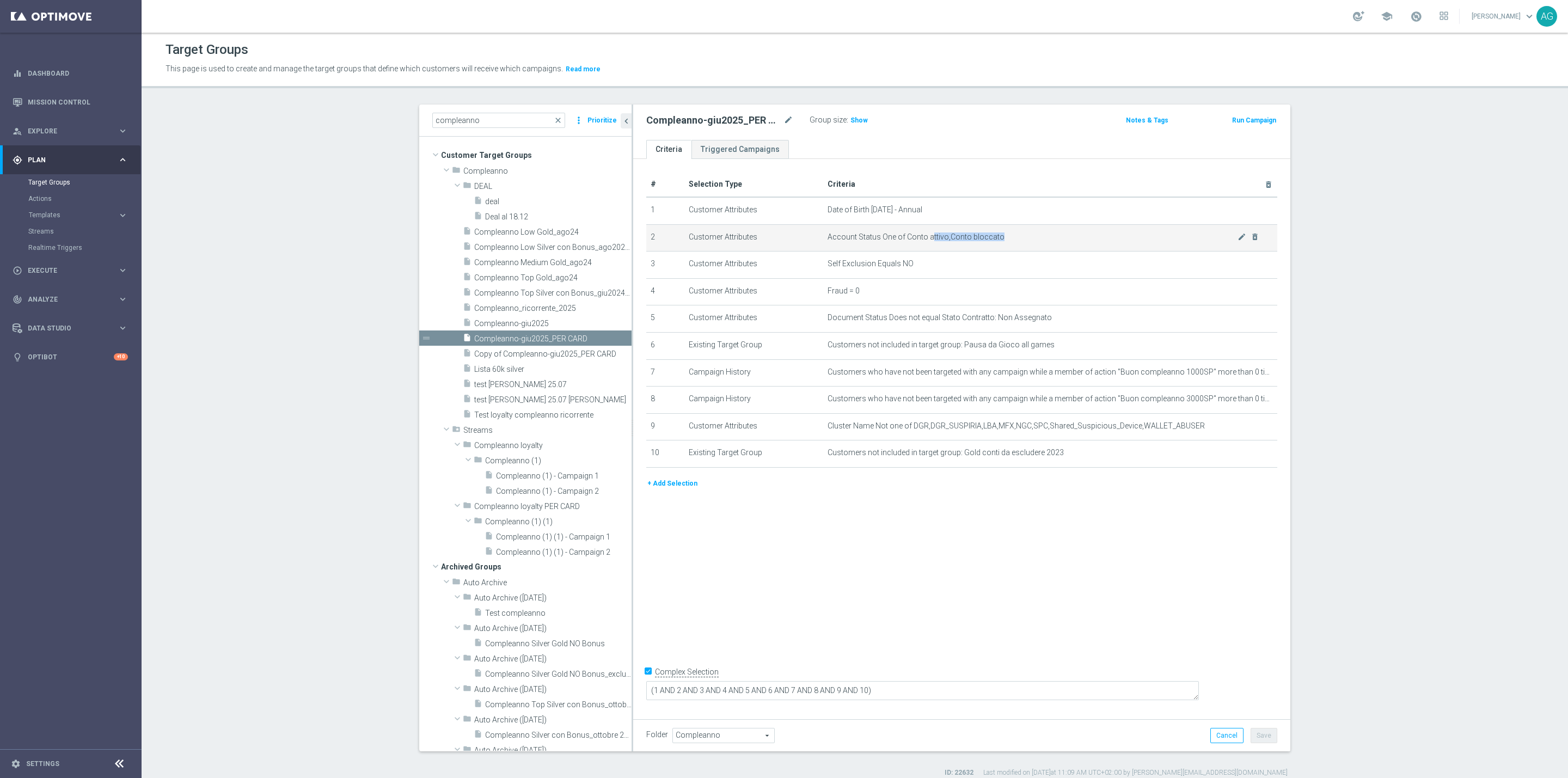
drag, startPoint x: 925, startPoint y: 240, endPoint x: 947, endPoint y: 245, distance: 22.6
click at [947, 244] on td "Account Status One of Conto attivo,Conto bloccato mode_edit delete_forever" at bounding box center [1050, 238] width 455 height 27
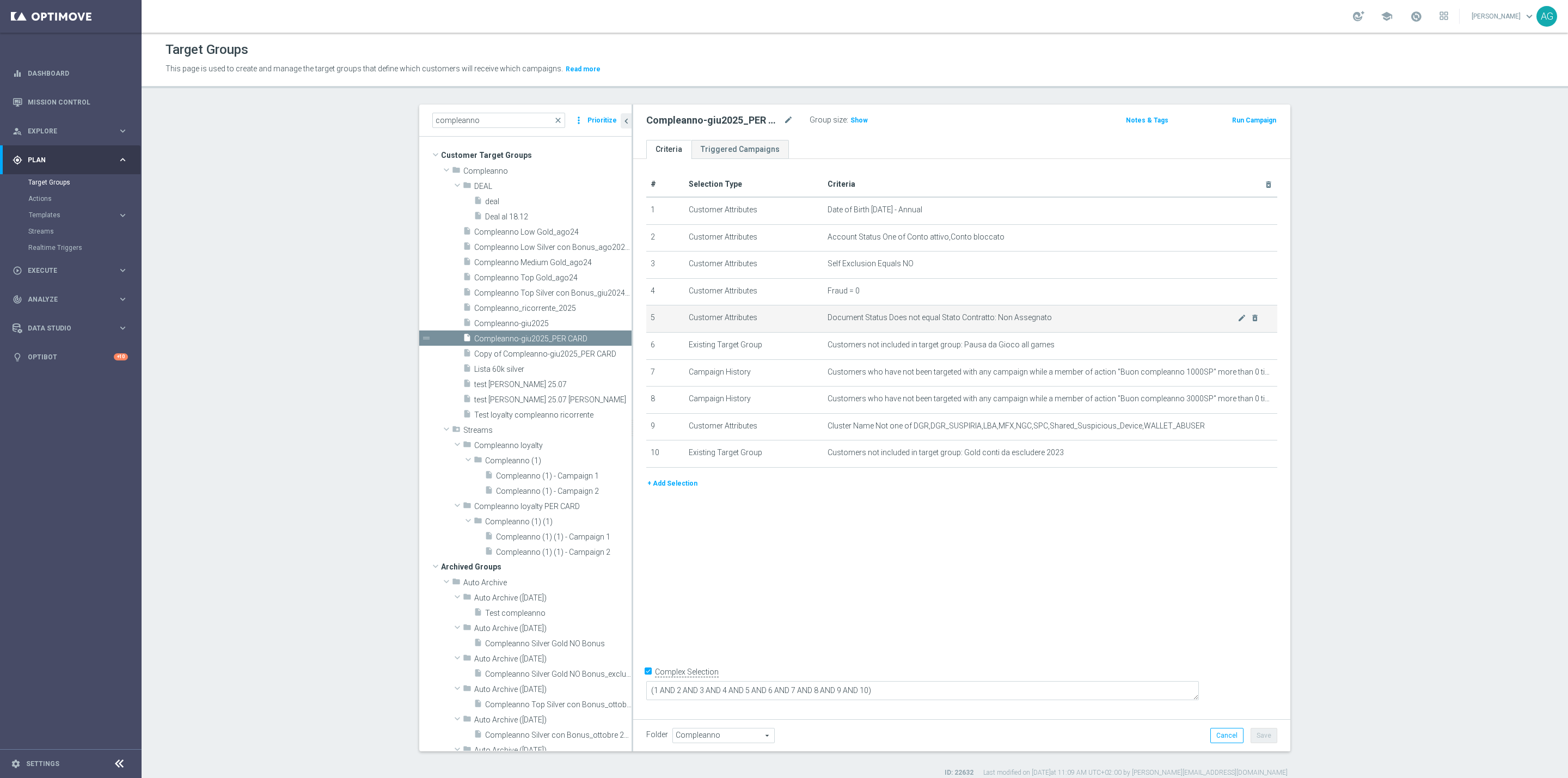
click at [923, 324] on td "Document Status Does not equal Stato Contratto: Non Assegnato mode_edit delete_…" at bounding box center [1050, 319] width 455 height 27
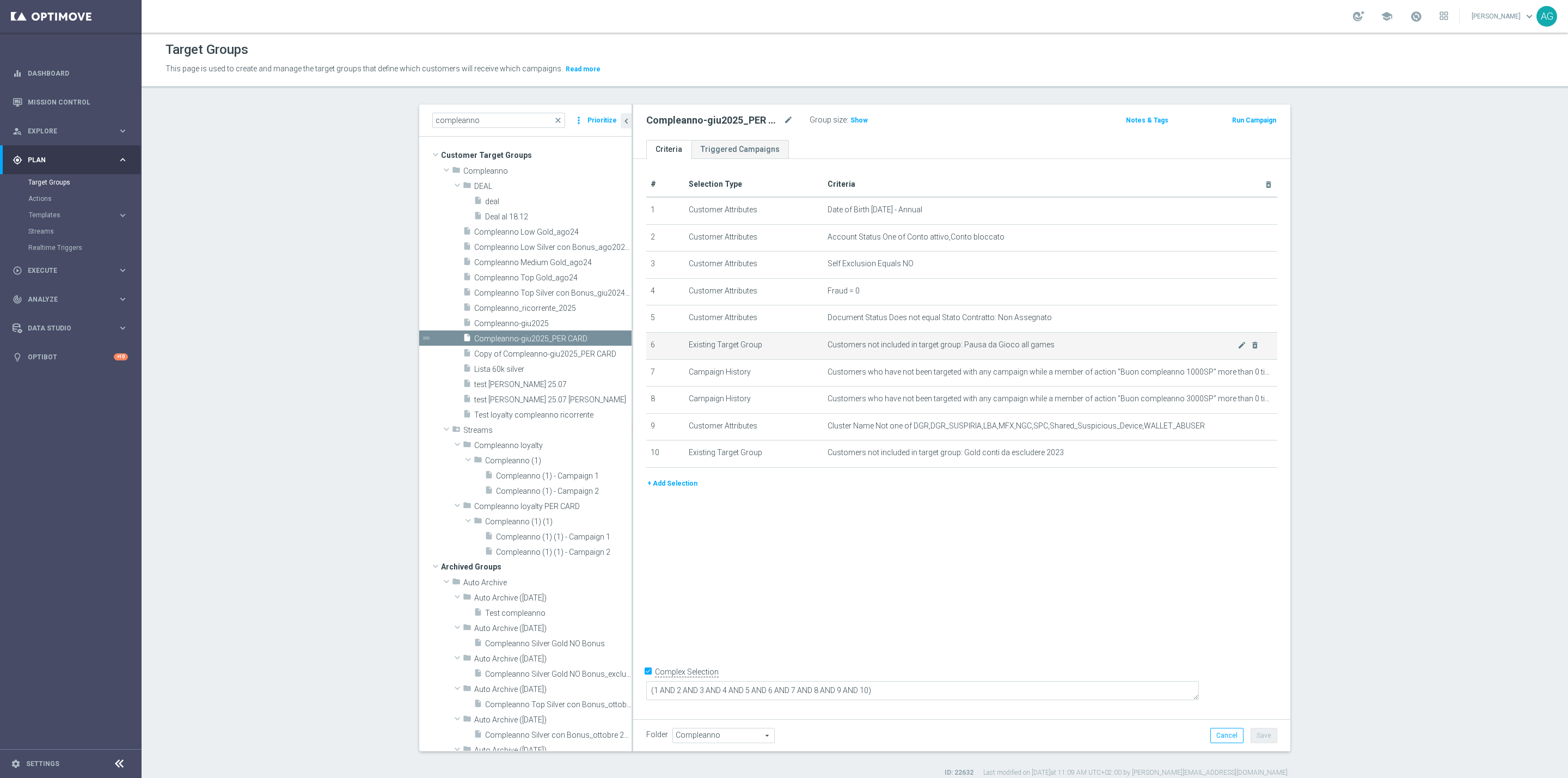
drag, startPoint x: 912, startPoint y: 334, endPoint x: 968, endPoint y: 334, distance: 56.0
click at [968, 334] on td "Customers not included in target group: Pausa da Gioco all games mode_edit dele…" at bounding box center [1050, 346] width 455 height 27
click at [923, 343] on span "Customers not included in target group: Pausa da Gioco all games" at bounding box center [1033, 345] width 410 height 9
drag, startPoint x: 895, startPoint y: 347, endPoint x: 1003, endPoint y: 353, distance: 108.2
click at [1003, 353] on td "Customers not included in target group: Pausa da Gioco all games mode_edit dele…" at bounding box center [1050, 346] width 455 height 27
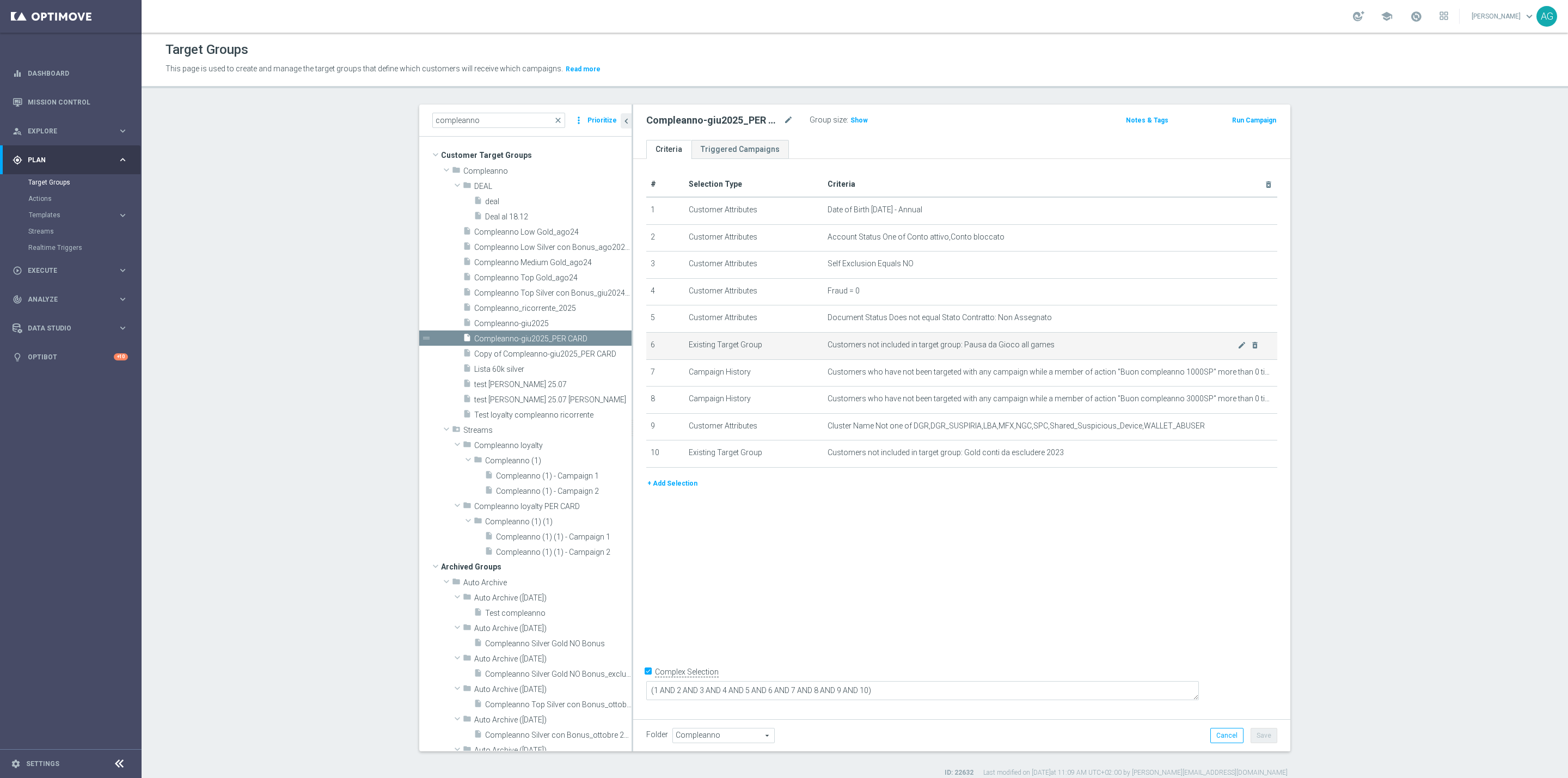
click at [1003, 354] on td "Customers not included in target group: Pausa da Gioco all games mode_edit dele…" at bounding box center [1050, 346] width 455 height 27
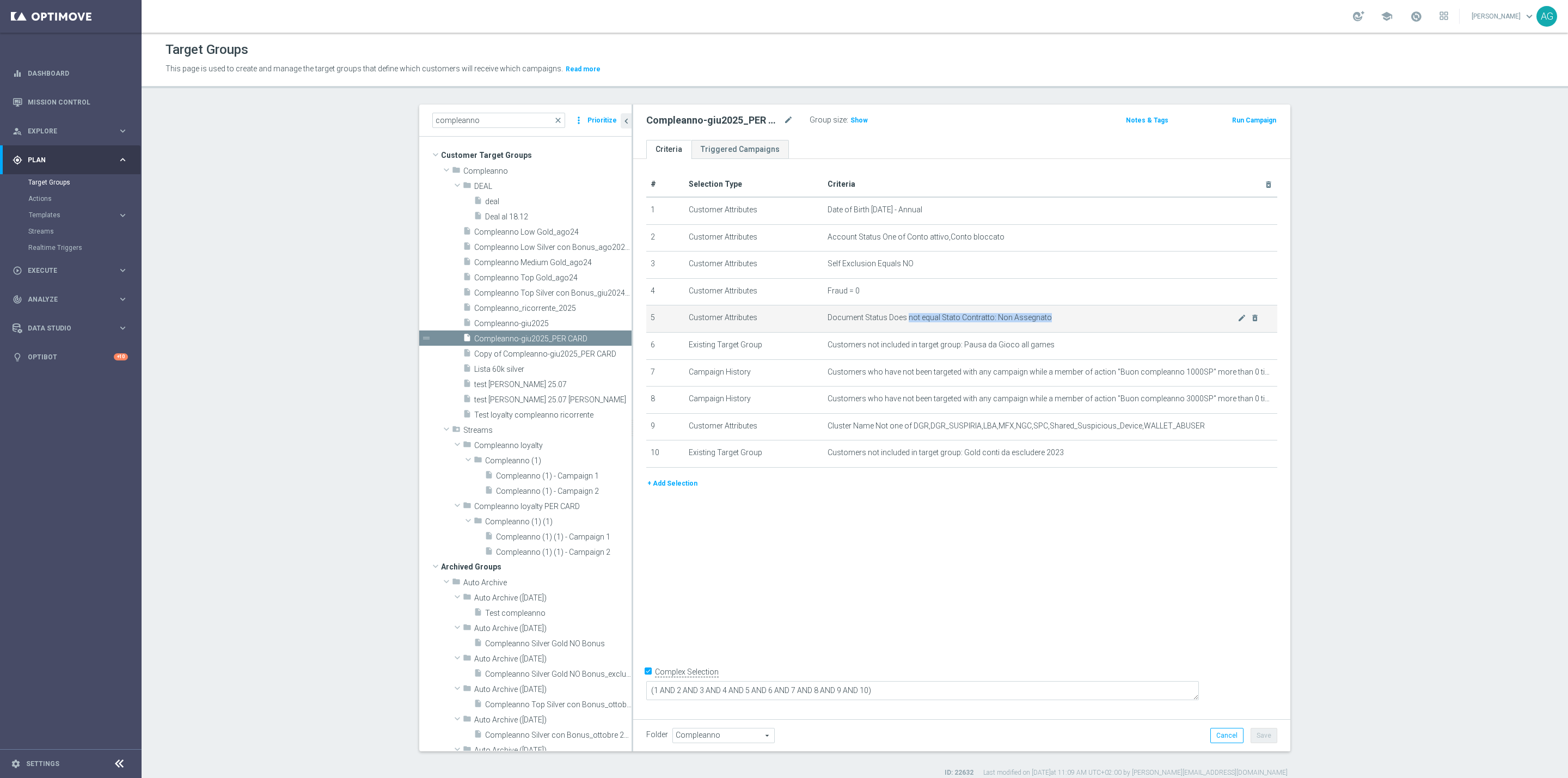
drag, startPoint x: 899, startPoint y: 318, endPoint x: 1008, endPoint y: 328, distance: 109.5
click at [1008, 328] on td "Document Status Does not equal Stato Contratto: Non Assegnato mode_edit delete_…" at bounding box center [1050, 319] width 455 height 27
drag, startPoint x: 858, startPoint y: 371, endPoint x: 951, endPoint y: 373, distance: 93.0
click at [951, 373] on span "Customers who have not been targeted with any campaign while a member of action…" at bounding box center [1033, 372] width 410 height 9
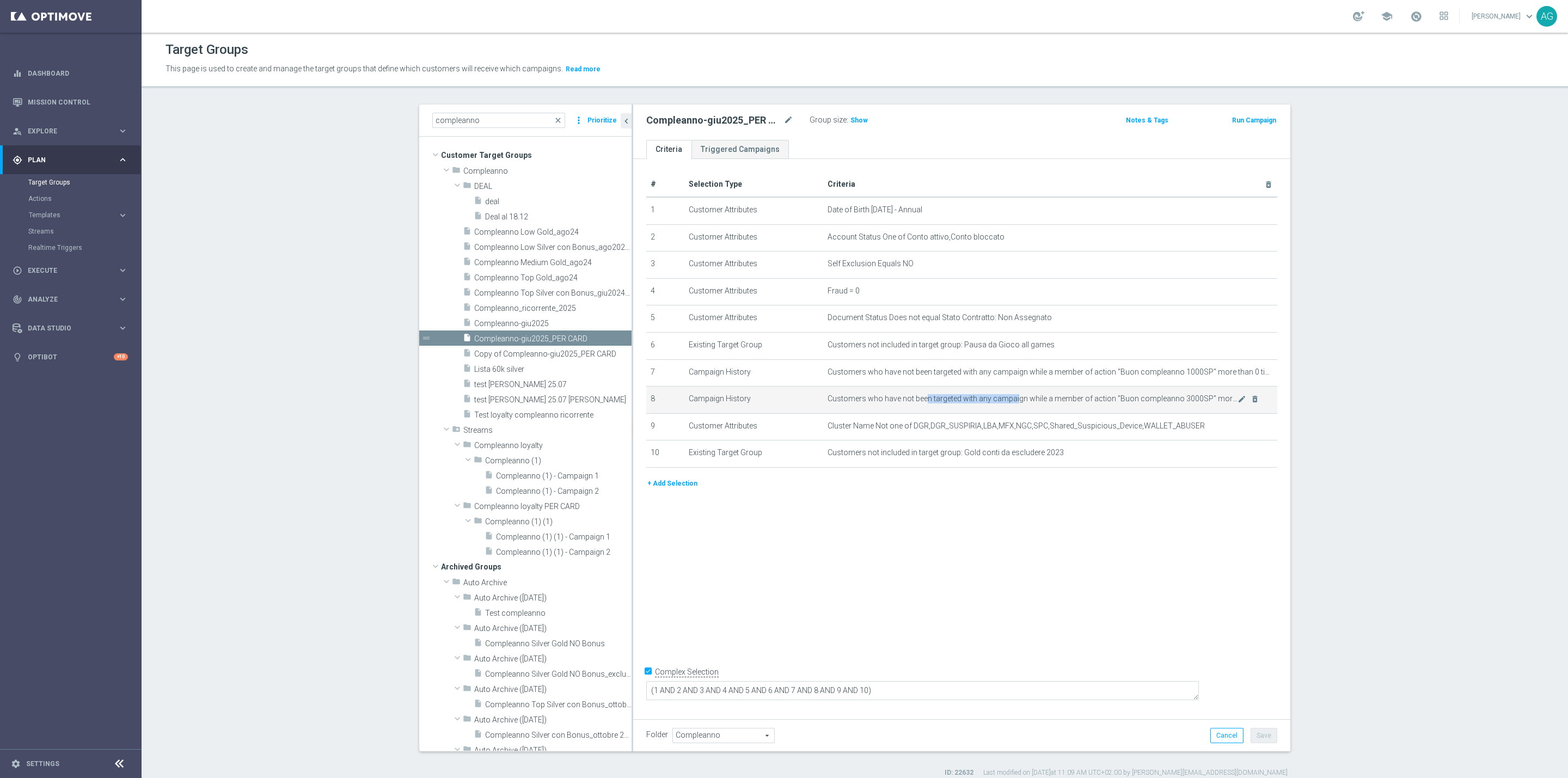
drag, startPoint x: 917, startPoint y: 397, endPoint x: 1014, endPoint y: 401, distance: 97.1
click at [1014, 401] on span "Customers who have not been targeted with any campaign while a member of action…" at bounding box center [1033, 399] width 410 height 9
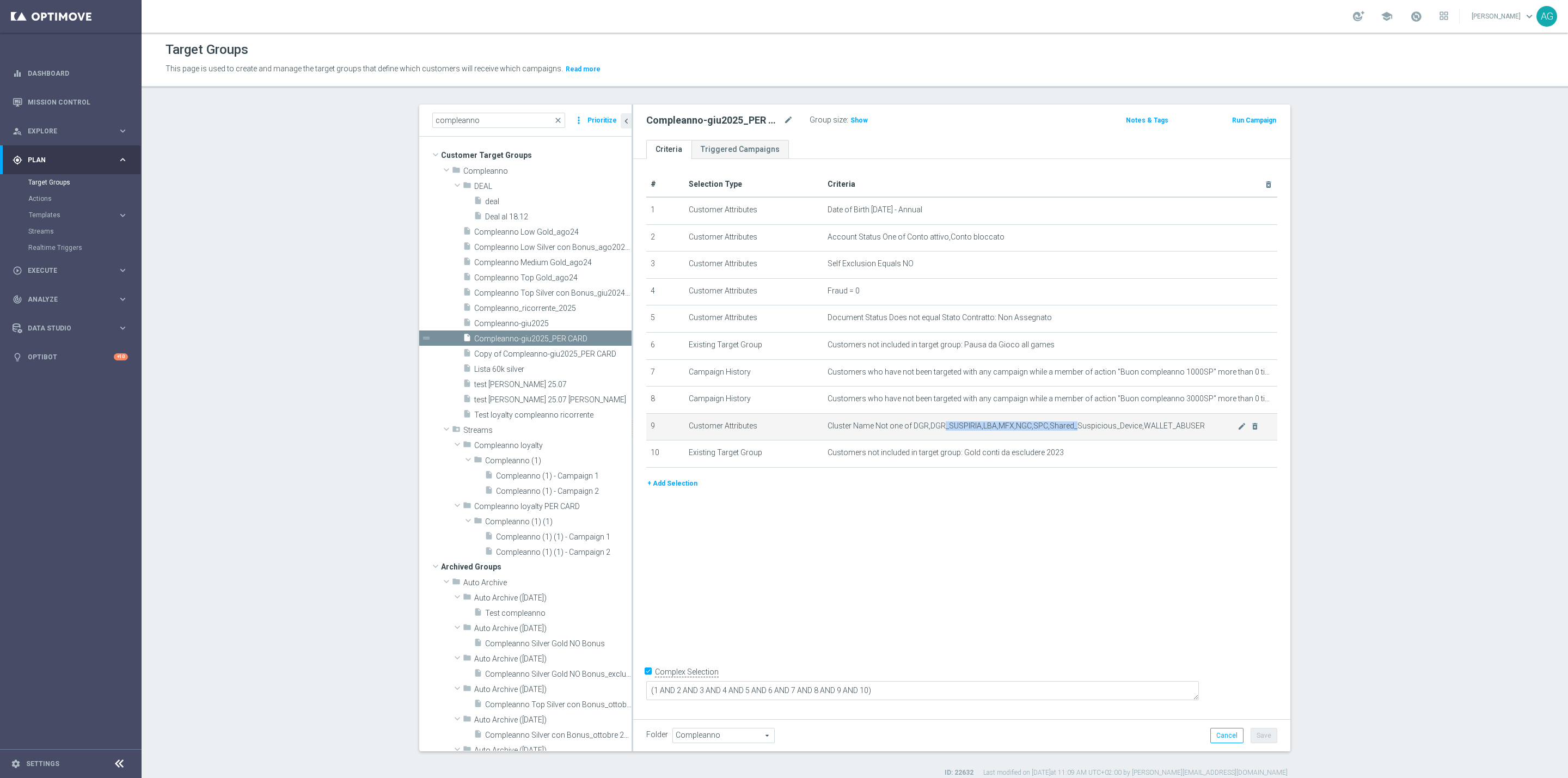
drag, startPoint x: 936, startPoint y: 428, endPoint x: 1088, endPoint y: 430, distance: 152.0
click at [1070, 429] on span "Cluster Name Not one of DGR,DGR_SUSPIRIA,LBA,MFX,NGC,SPC,Shared_Suspicious_Devi…" at bounding box center [1033, 426] width 410 height 9
click at [1106, 430] on td "Cluster Name Not one of DGR,DGR_SUSPIRIA,LBA,MFX,NGC,SPC,Shared_Suspicious_Devi…" at bounding box center [1050, 427] width 455 height 27
drag, startPoint x: 881, startPoint y: 423, endPoint x: 964, endPoint y: 428, distance: 83.2
click at [964, 428] on span "Cluster Name Not one of DGR,DGR_SUSPIRIA,LBA,MFX,NGC,SPC,Shared_Suspicious_Devi…" at bounding box center [1033, 426] width 410 height 9
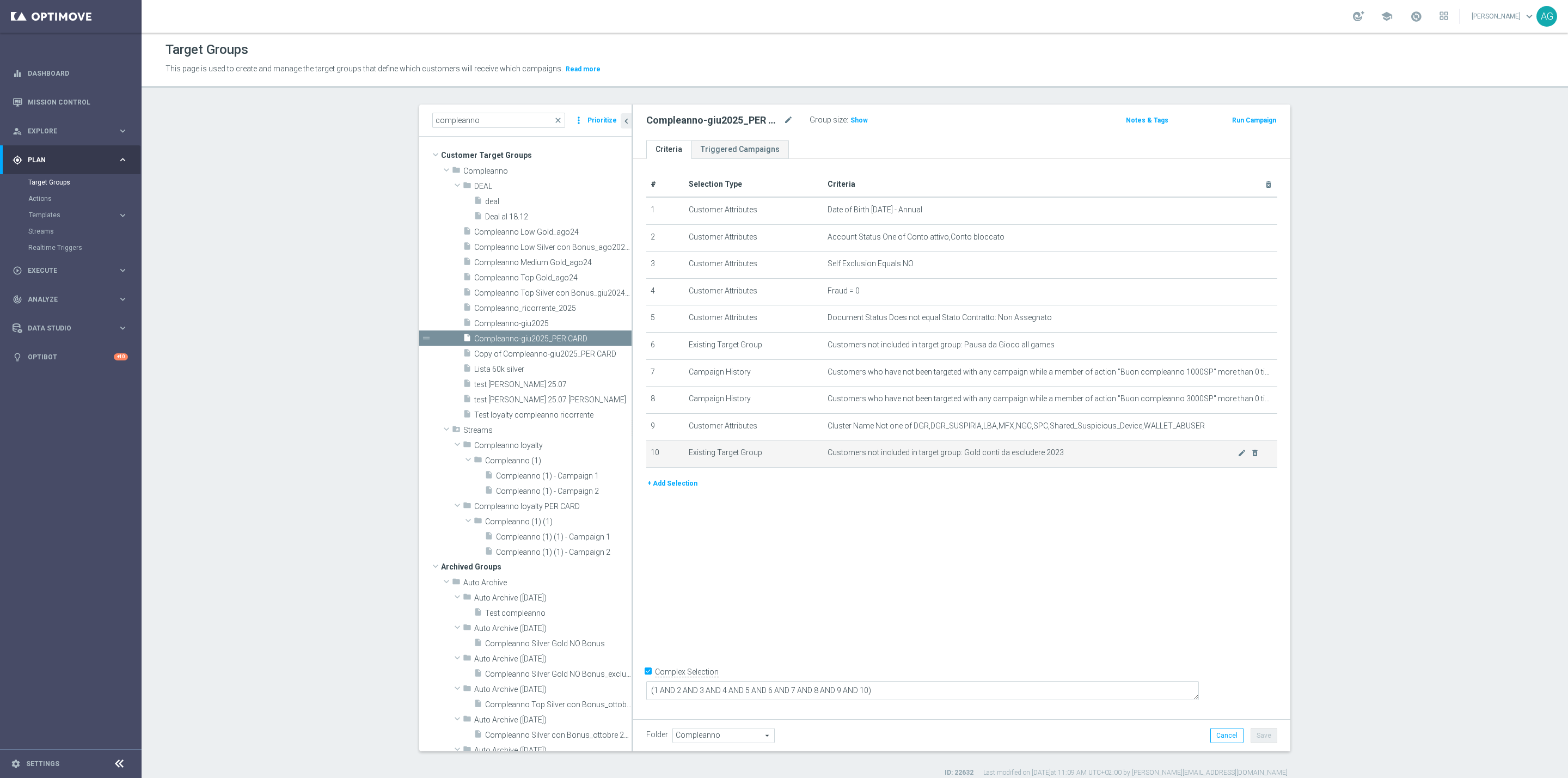
click at [898, 451] on span "Customers not included in target group: Gold conti da escludere 2023" at bounding box center [1033, 452] width 410 height 9
drag, startPoint x: 844, startPoint y: 451, endPoint x: 1071, endPoint y: 463, distance: 227.3
click at [1071, 463] on td "Customers not included in target group: Gold conti da escludere 2023 mode_edit …" at bounding box center [1050, 454] width 455 height 27
click at [497, 358] on span "Copy of Compleanno-giu2025_PER CARD" at bounding box center [541, 354] width 133 height 9
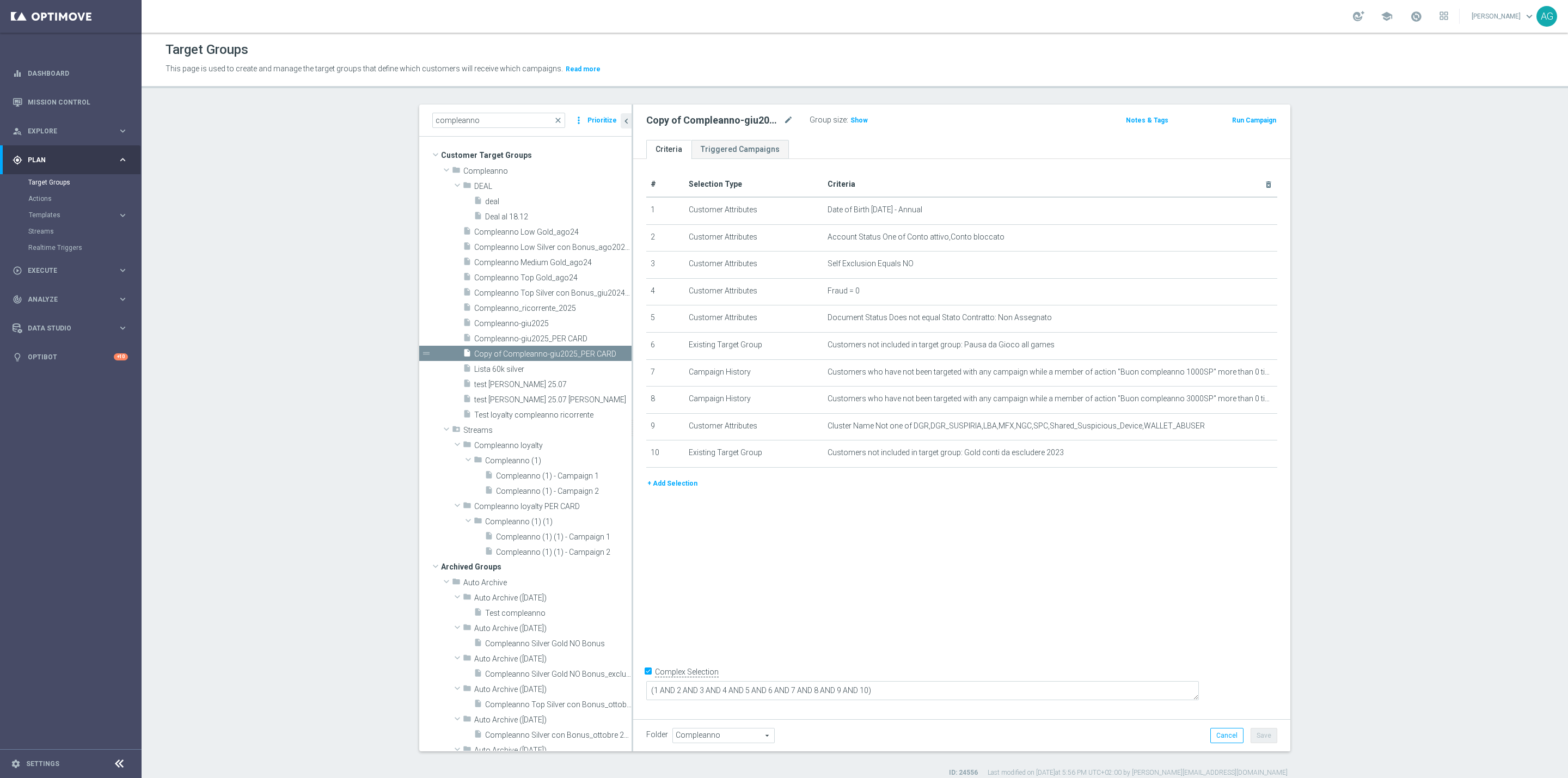
click at [672, 483] on button "+ Add Selection" at bounding box center [673, 483] width 52 height 12
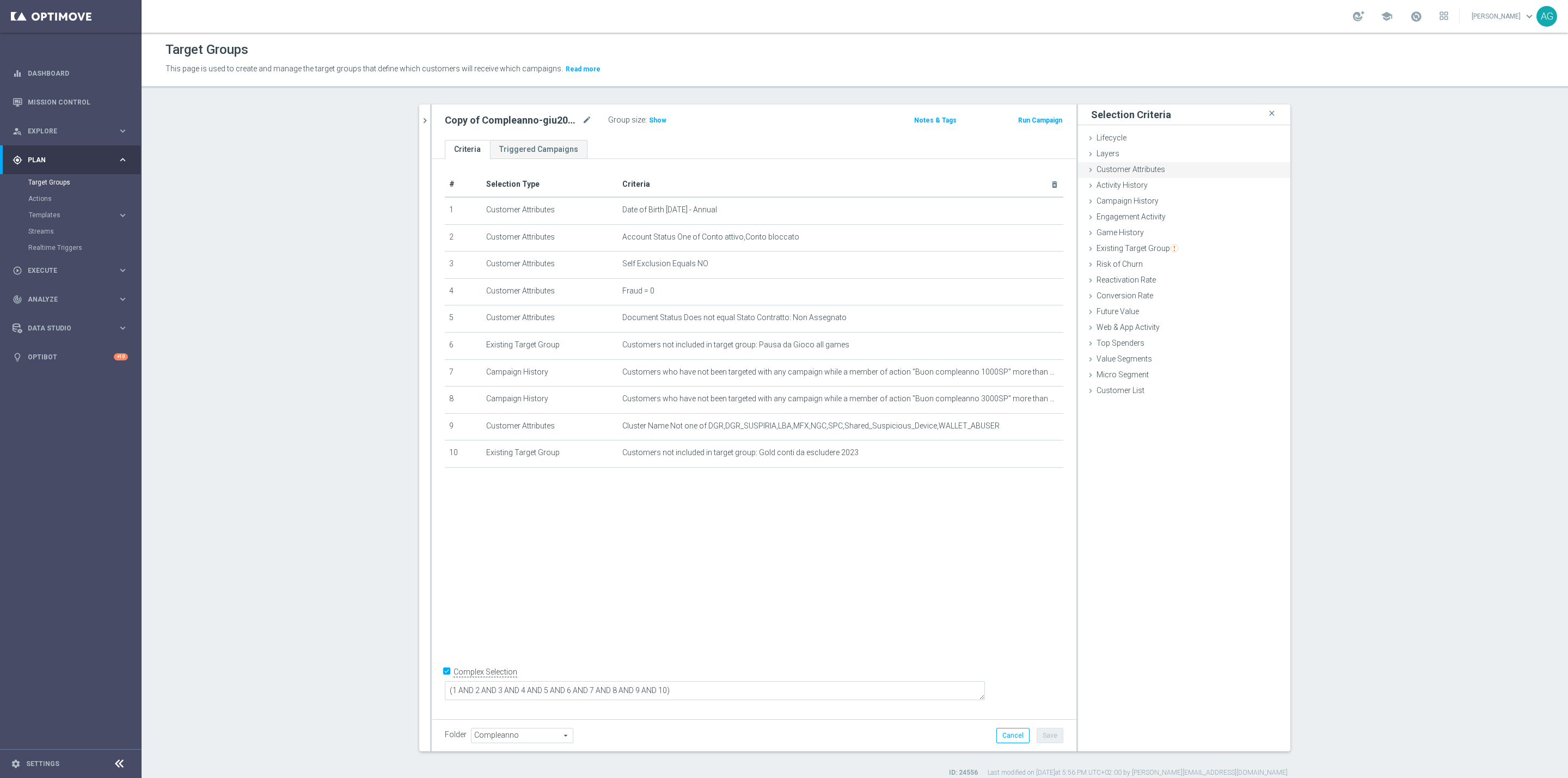
click at [1129, 170] on span "Customer Attributes" at bounding box center [1130, 169] width 69 height 9
click at [1167, 202] on span at bounding box center [1217, 200] width 113 height 14
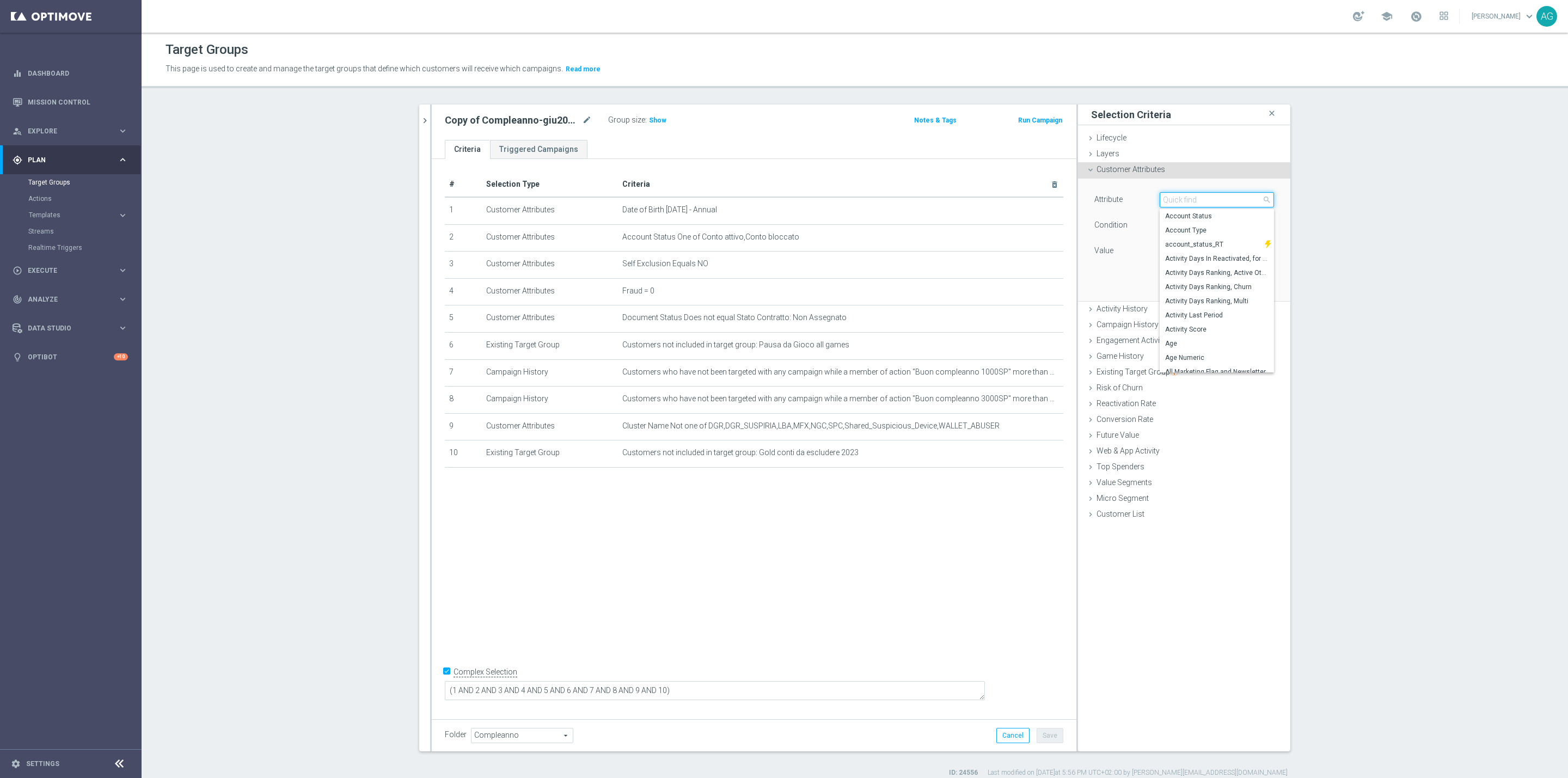
click at [1167, 199] on input "search" at bounding box center [1217, 200] width 114 height 15
type input "id"
click at [1174, 211] on label "Customer ID" at bounding box center [1217, 216] width 114 height 14
type input "Customer ID"
type input "="
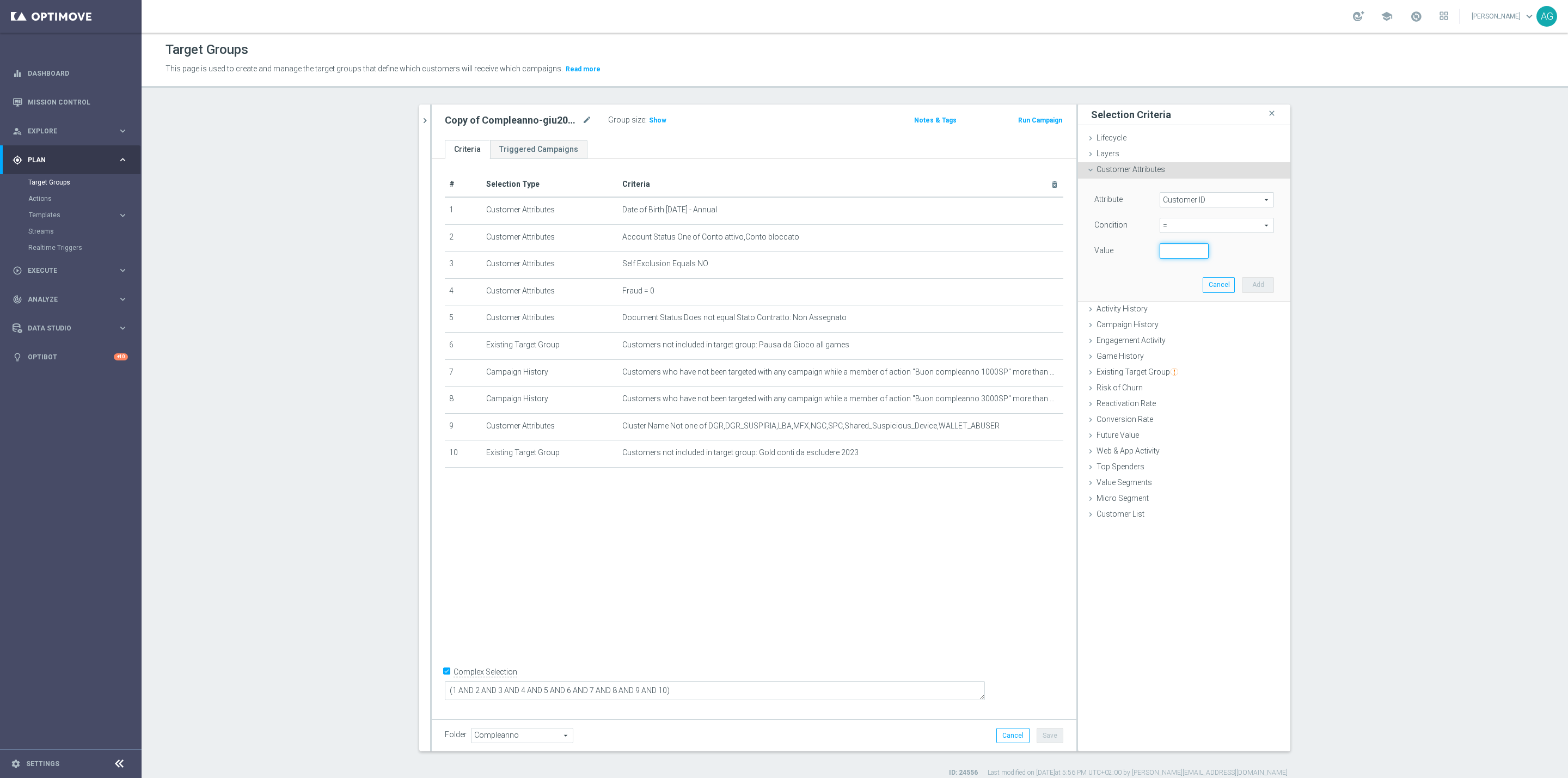
click at [1165, 245] on input "number" at bounding box center [1184, 251] width 49 height 15
paste input "6417266"
type input "6417266"
click at [1245, 278] on button "Add" at bounding box center [1258, 284] width 32 height 15
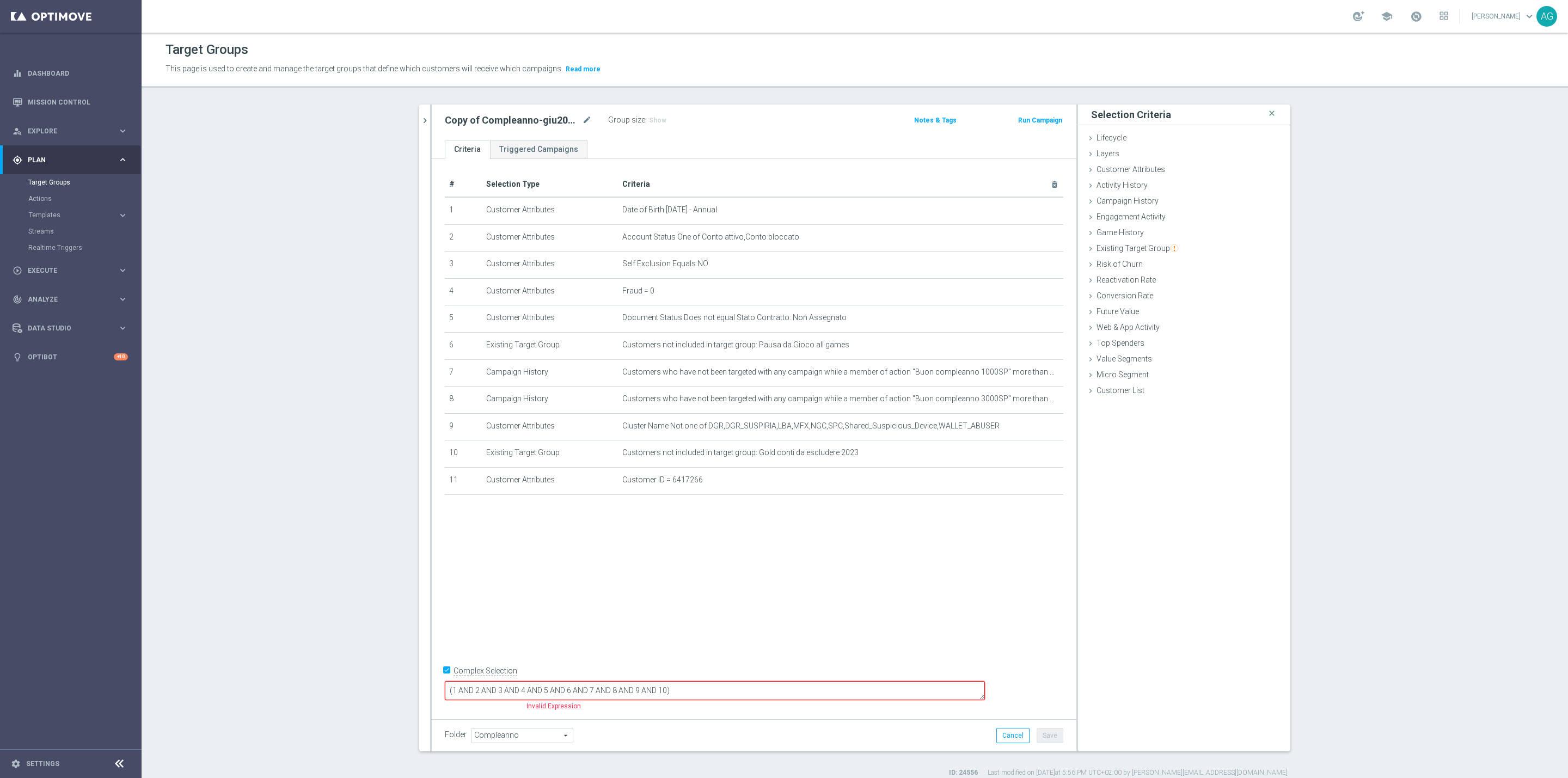
click at [755, 689] on textarea "(1 AND 2 AND 3 AND 4 AND 5 AND 6 AND 7 AND 8 AND 9 AND 10)" at bounding box center [715, 690] width 540 height 19
click at [832, 622] on div "# Selection Type Criteria delete_forever 1 Customer Attributes Date of Birth [D…" at bounding box center [754, 436] width 645 height 555
click at [650, 121] on span "Show" at bounding box center [657, 120] width 18 height 8
click at [1037, 209] on icon "delete_forever" at bounding box center [1041, 210] width 9 height 9
click at [776, 686] on textarea "(1 AND 2 AND 3 AND 4 AND 5 AND 6 AND 7 AND 8 AND 9 AND 10 and 11)" at bounding box center [715, 690] width 540 height 19
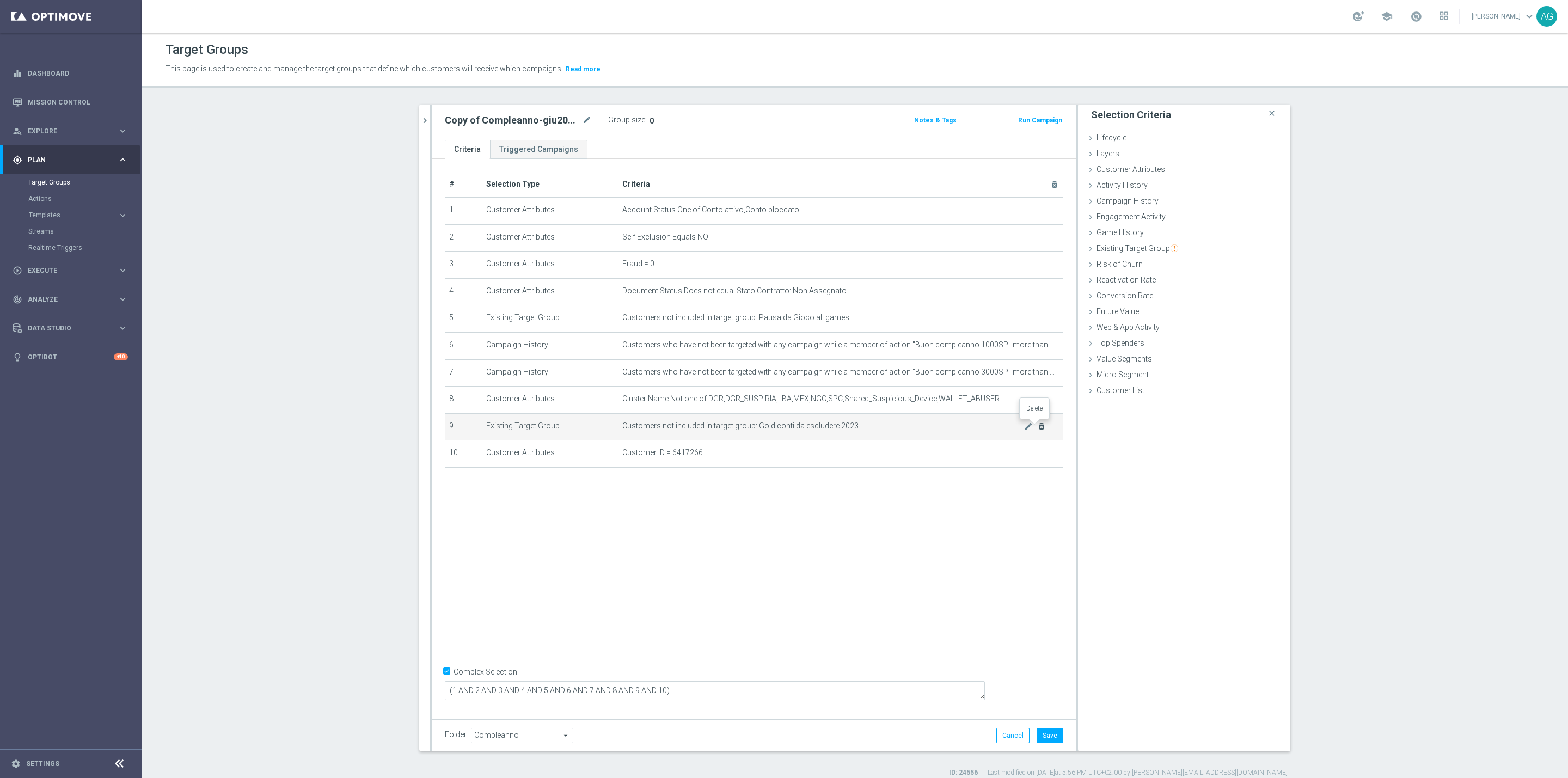
click at [1039, 426] on icon "delete_forever" at bounding box center [1041, 426] width 9 height 9
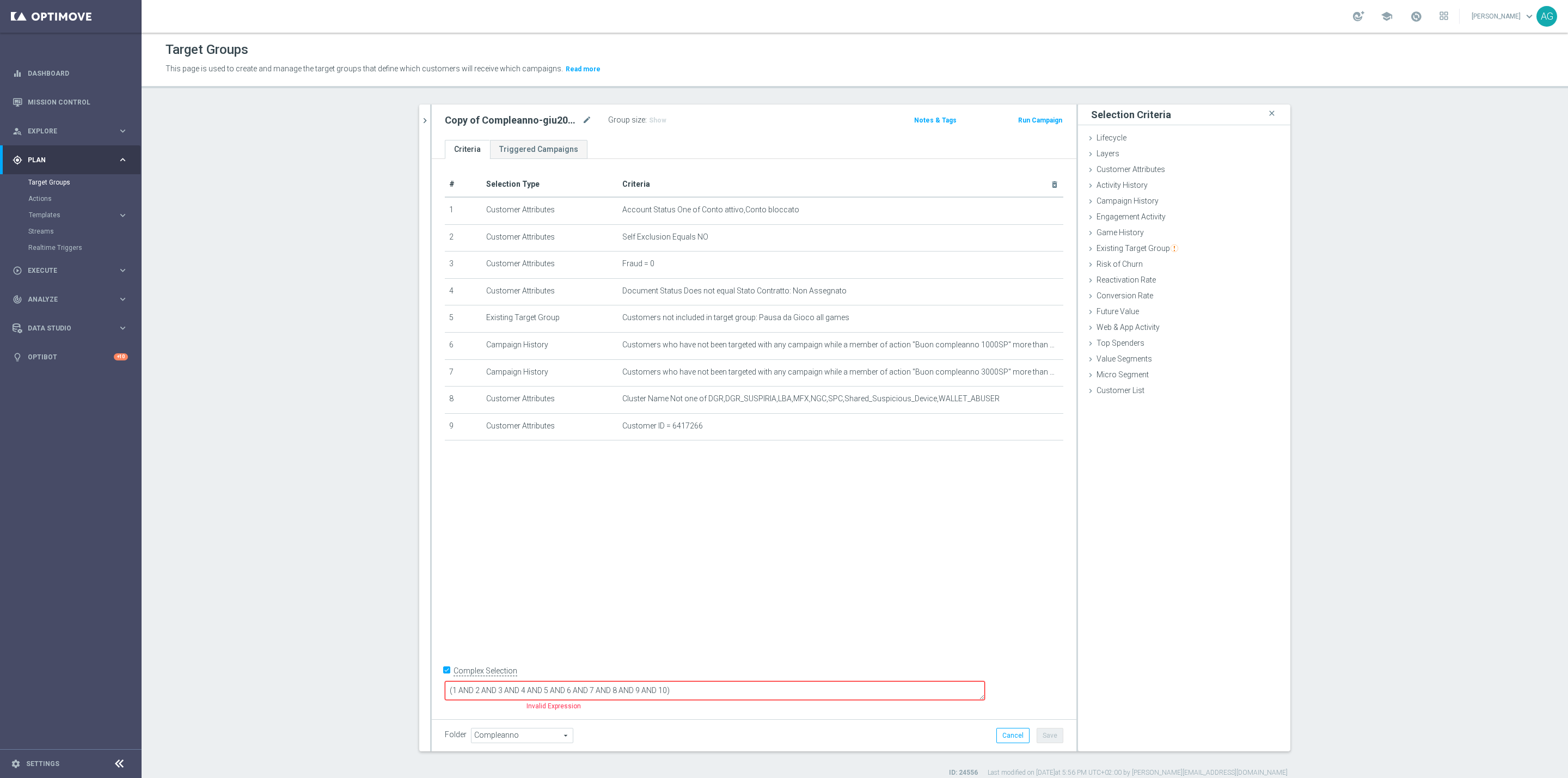
drag, startPoint x: 756, startPoint y: 685, endPoint x: 716, endPoint y: 689, distance: 40.2
click at [716, 689] on textarea "(1 AND 2 AND 3 AND 4 AND 5 AND 6 AND 7 AND 8 AND 9 AND 10)" at bounding box center [715, 690] width 540 height 19
click at [651, 117] on span "Show" at bounding box center [657, 120] width 18 height 8
click at [419, 131] on button "chevron_right" at bounding box center [425, 121] width 11 height 32
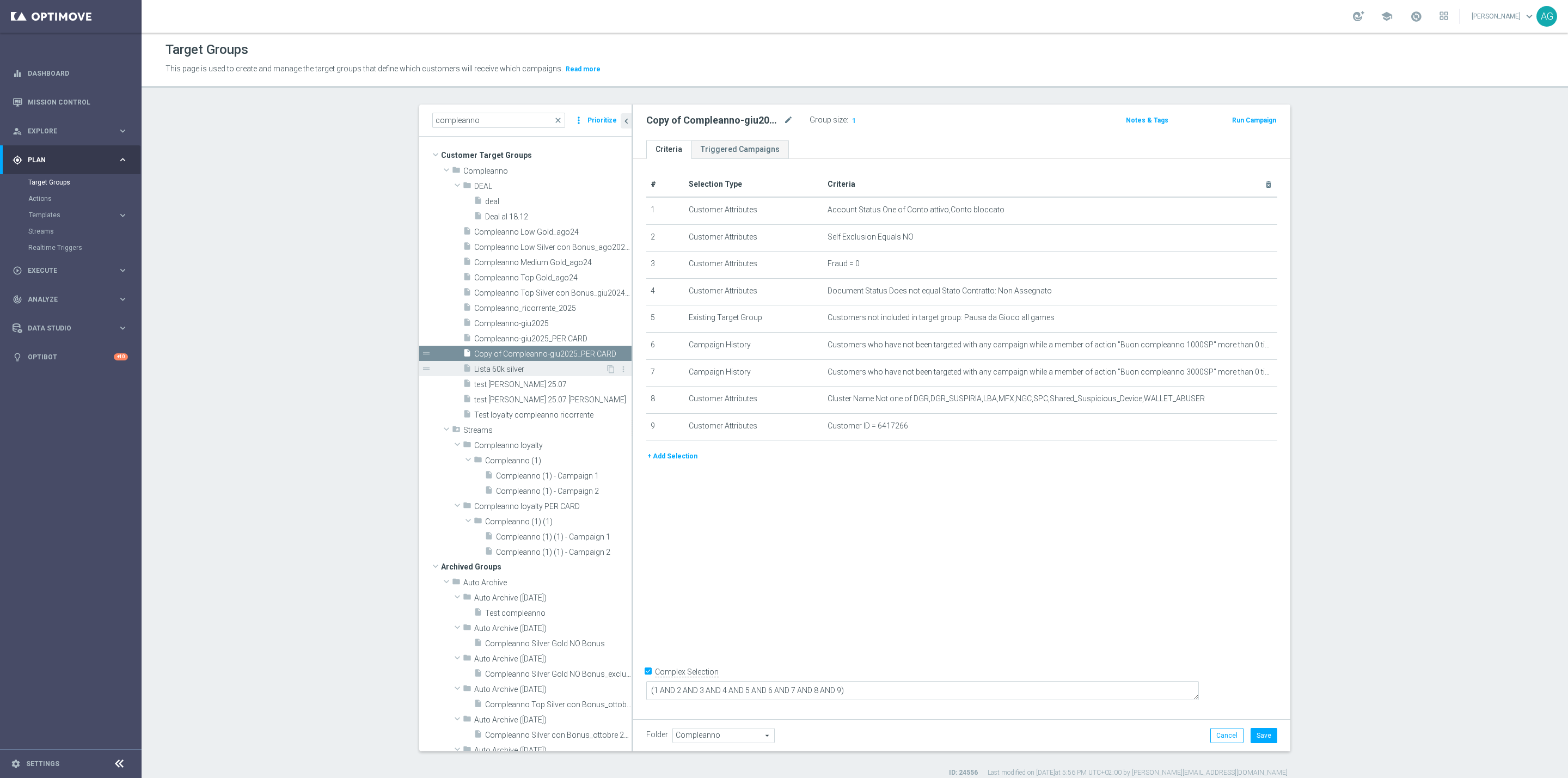
click at [527, 371] on span "Lista 60k silver" at bounding box center [540, 369] width 131 height 9
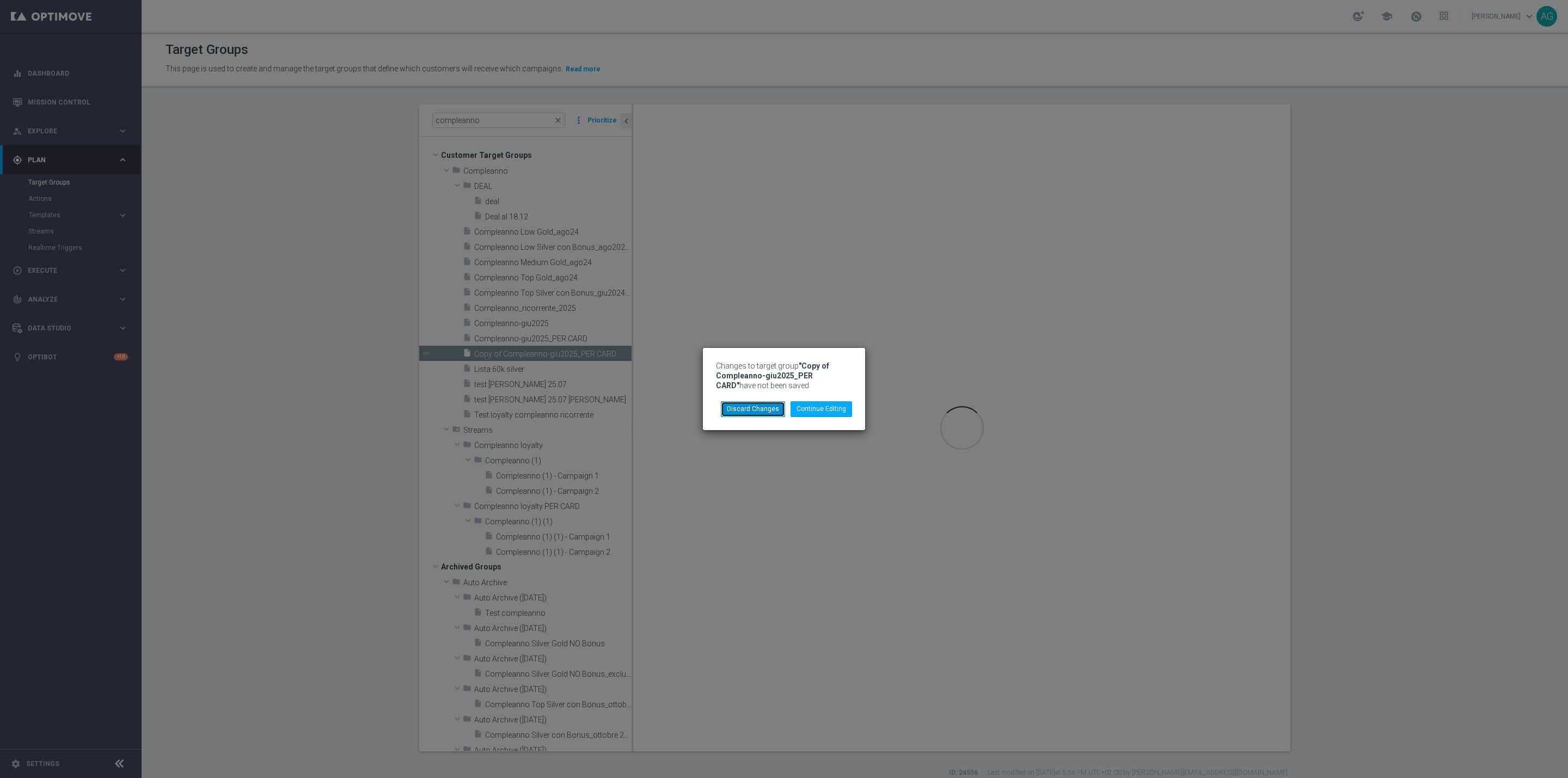
click at [772, 410] on button "Discard Changes" at bounding box center [753, 408] width 65 height 15
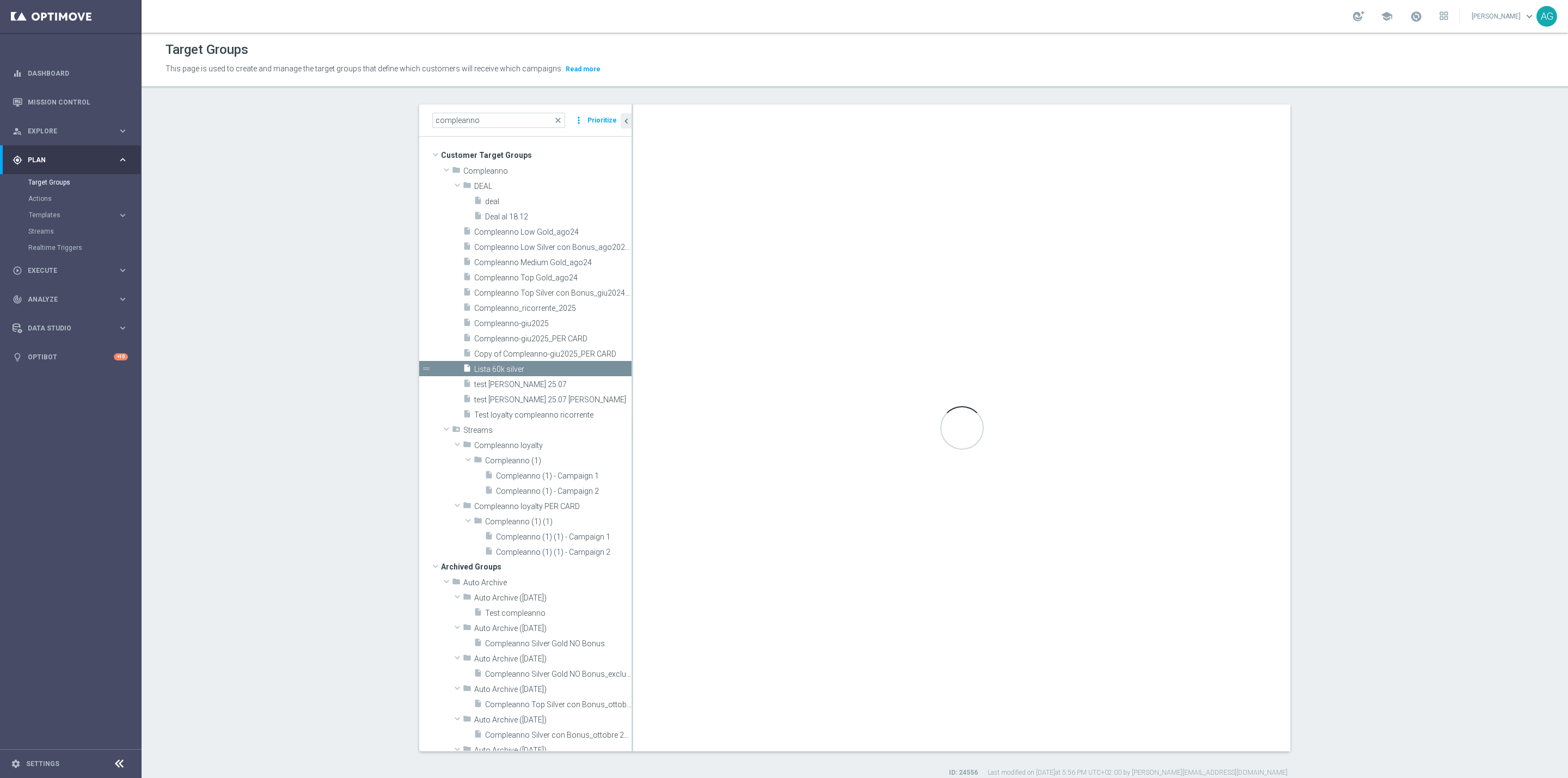
type textarea "1 OR 2"
